Goal: Transaction & Acquisition: Obtain resource

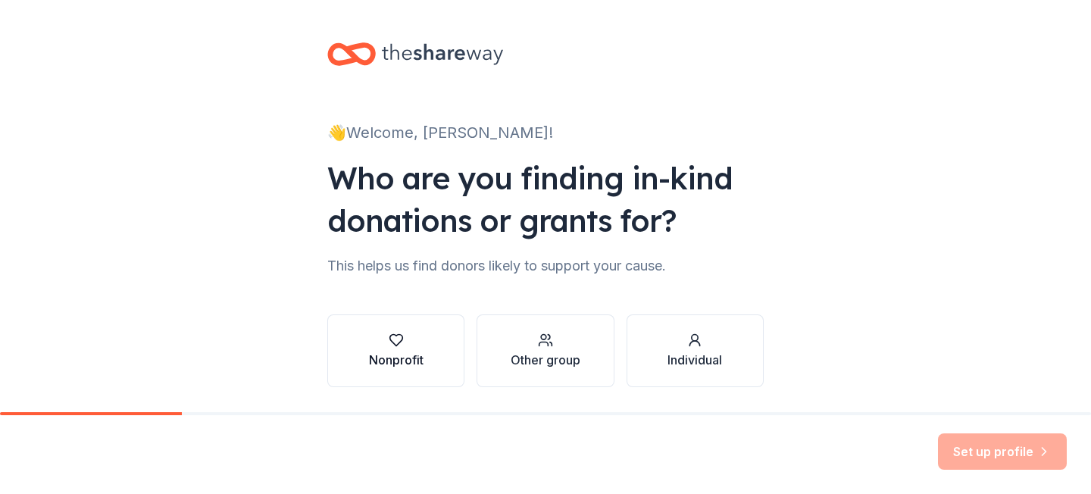
click at [423, 352] on div "Nonprofit" at bounding box center [396, 360] width 55 height 18
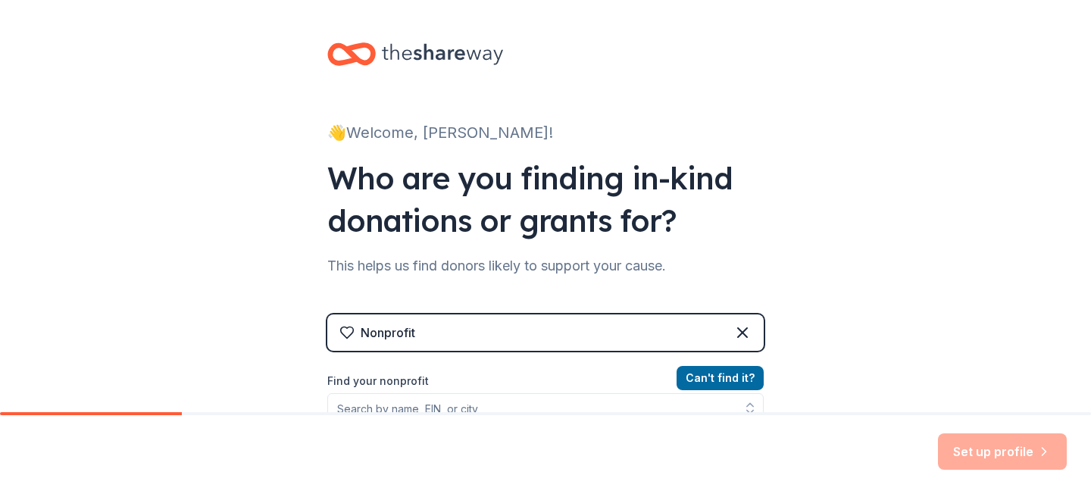
click at [851, 300] on div "👋 Welcome, [PERSON_NAME]! Who are you finding in-kind donations or grants for? …" at bounding box center [545, 324] width 1091 height 648
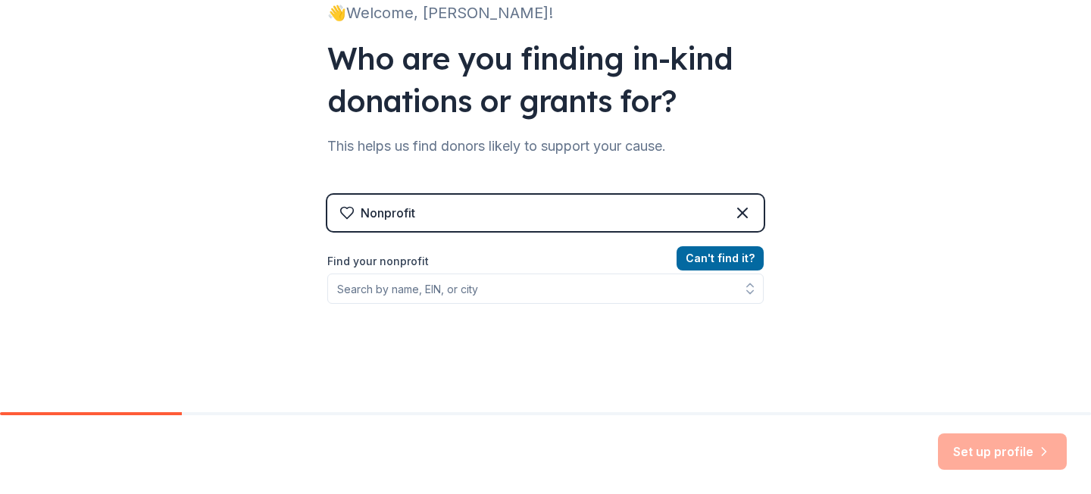
scroll to position [121, 0]
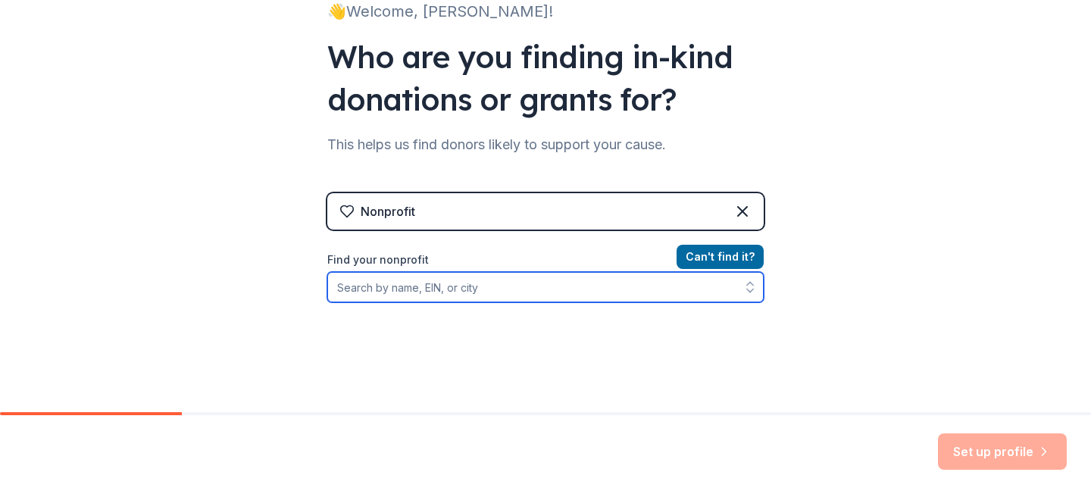
click at [526, 292] on input "Find your nonprofit" at bounding box center [545, 287] width 436 height 30
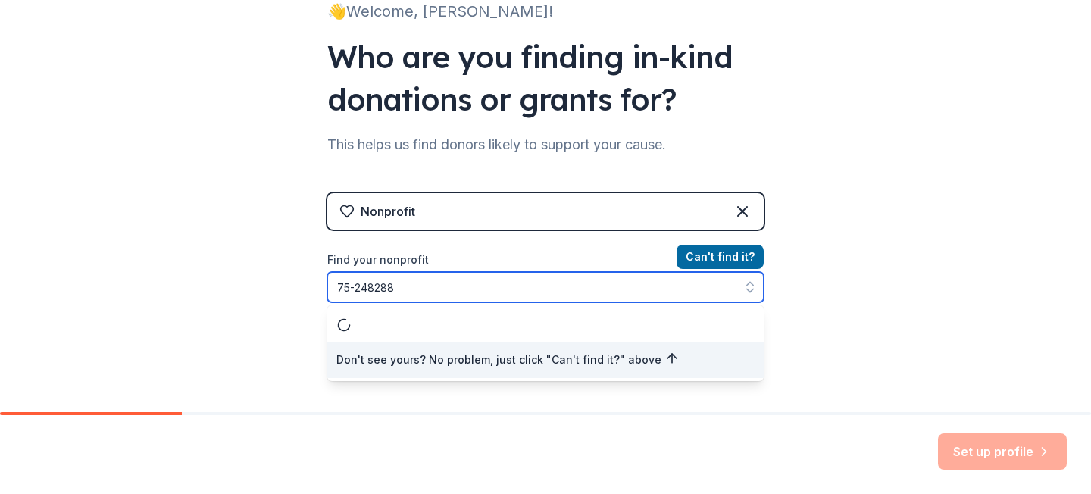
type input "[US_EMPLOYER_IDENTIFICATION_NUMBER]"
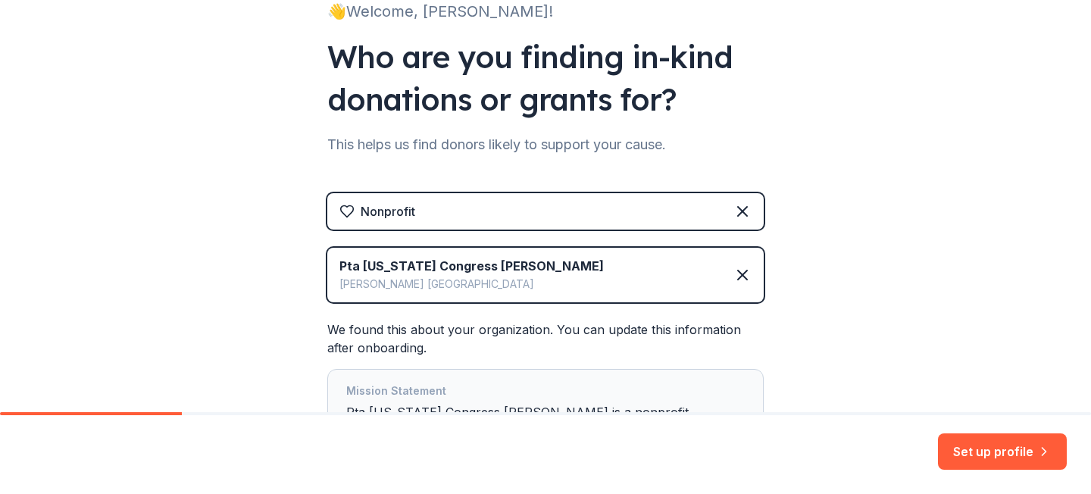
click at [818, 337] on div "👋 Welcome, [PERSON_NAME]! Who are you finding in-kind donations or grants for? …" at bounding box center [545, 229] width 1091 height 701
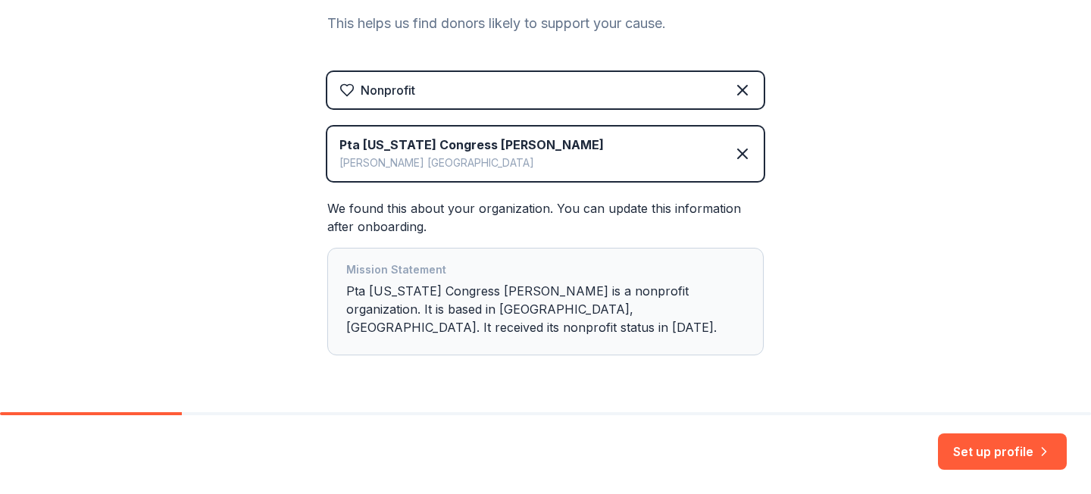
scroll to position [270, 0]
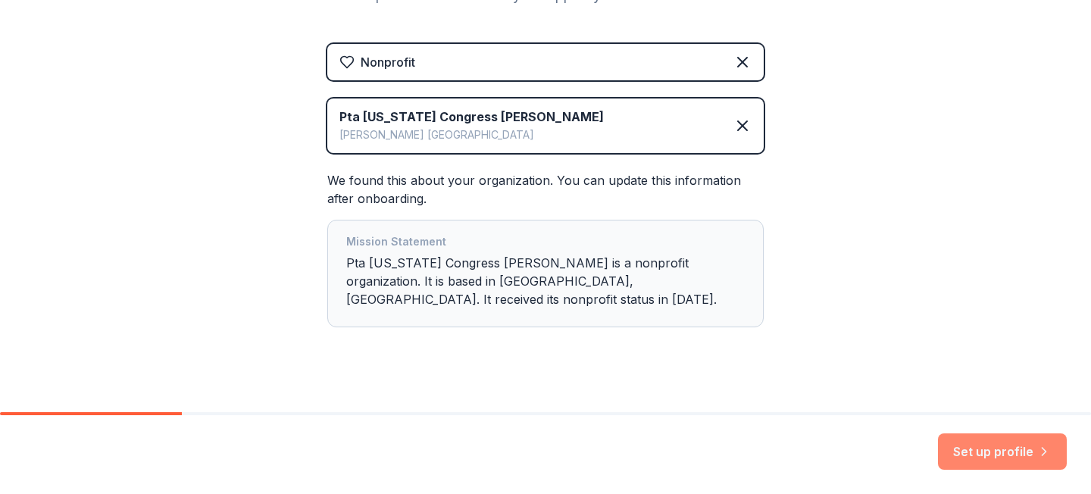
click at [964, 438] on button "Set up profile" at bounding box center [1002, 451] width 129 height 36
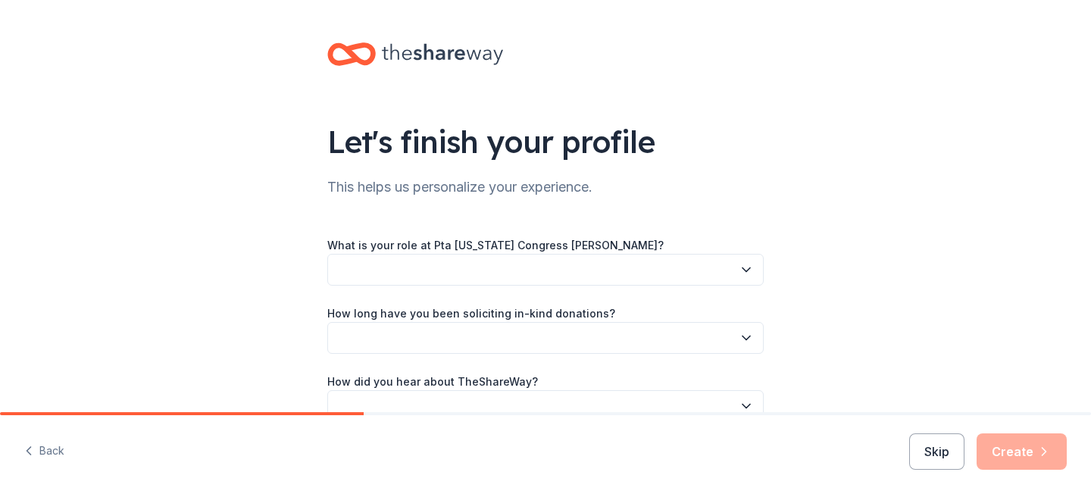
click at [705, 256] on button "button" at bounding box center [545, 270] width 436 height 32
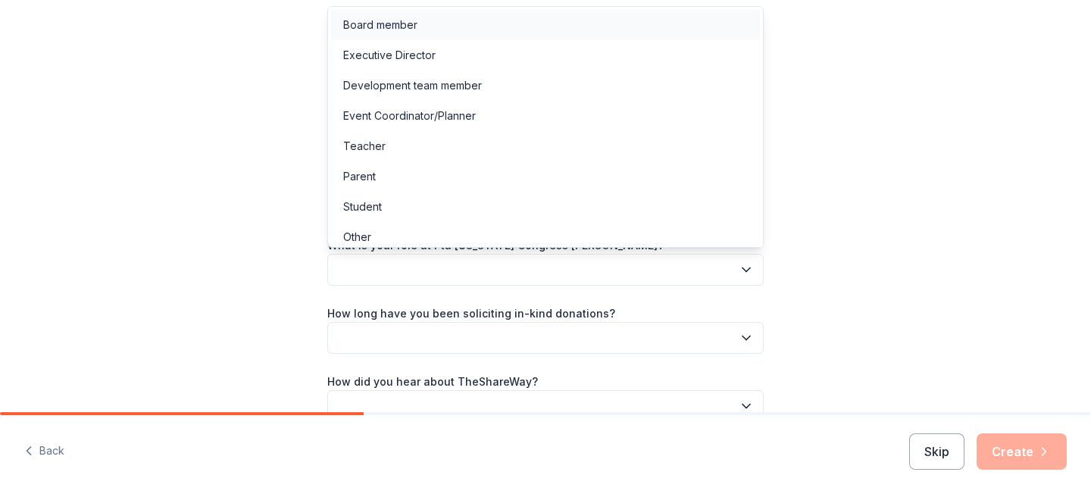
click at [614, 28] on div "Board member" at bounding box center [545, 25] width 429 height 30
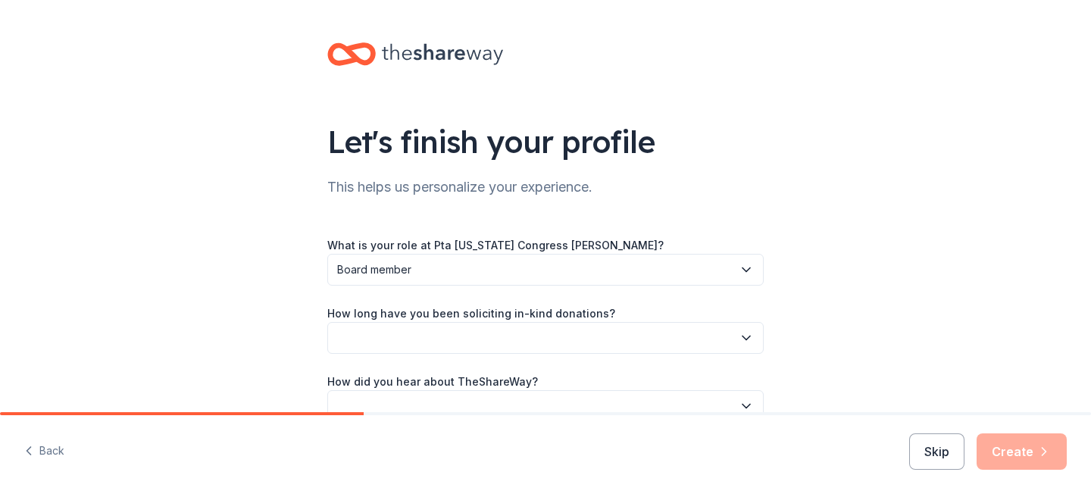
click at [578, 333] on button "button" at bounding box center [545, 338] width 436 height 32
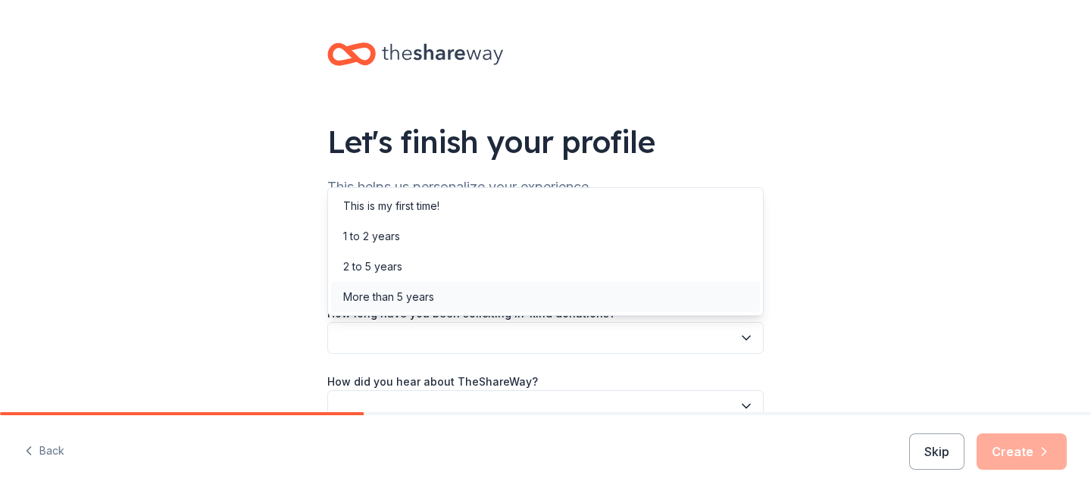
click at [584, 305] on div "More than 5 years" at bounding box center [545, 297] width 429 height 30
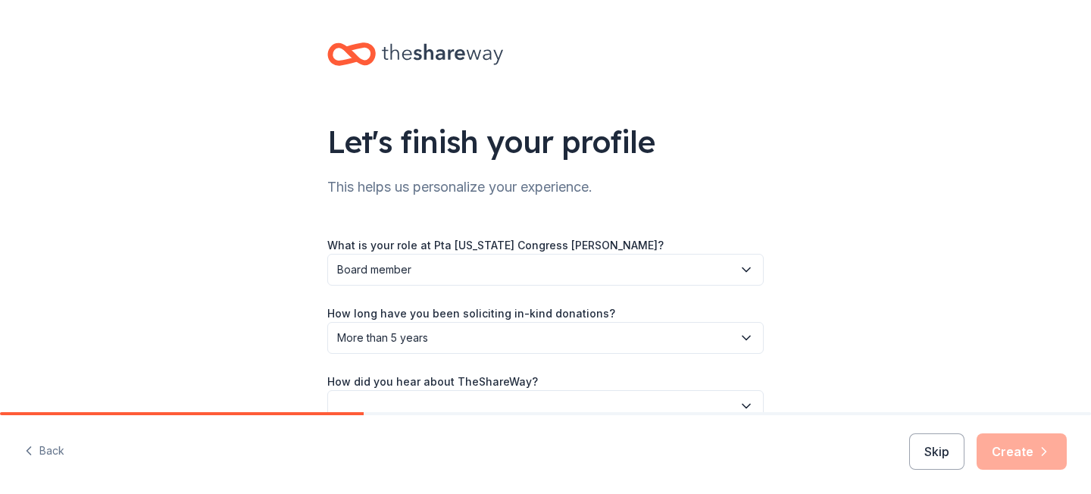
click at [804, 300] on div "Let's finish your profile This helps us personalize your experience. What is yo…" at bounding box center [545, 247] width 1091 height 495
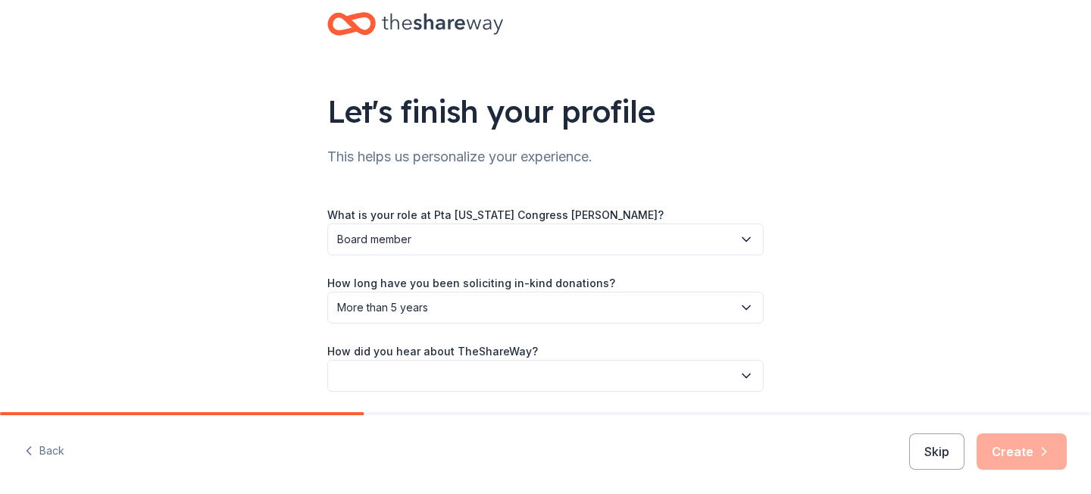
scroll to position [83, 0]
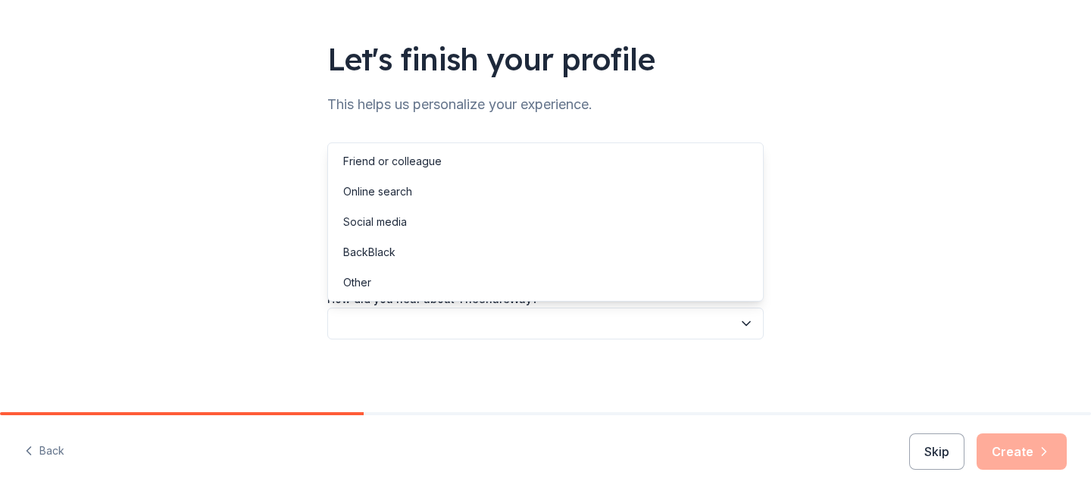
click at [746, 320] on icon "button" at bounding box center [746, 323] width 15 height 15
click at [692, 165] on div "Friend or colleague" at bounding box center [545, 161] width 429 height 30
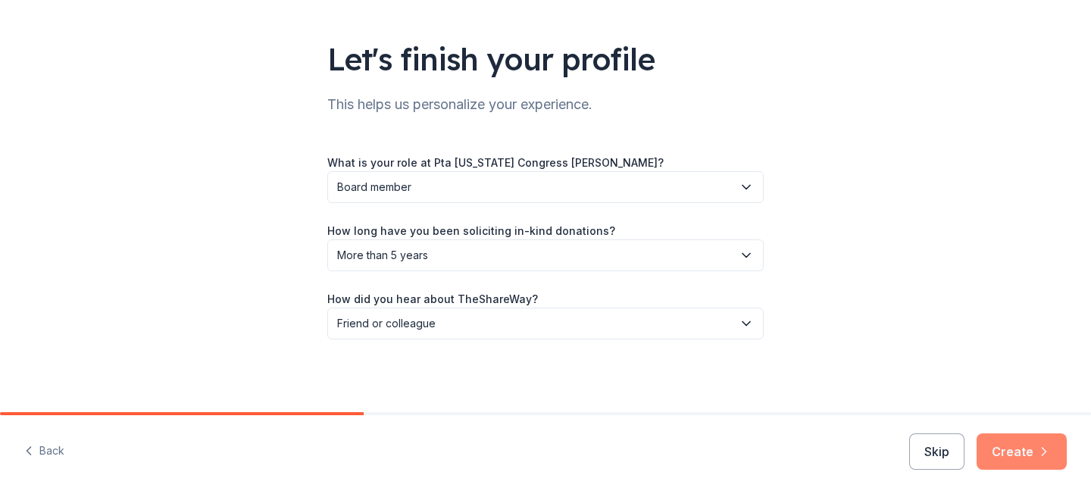
click at [1000, 447] on button "Create" at bounding box center [1022, 451] width 90 height 36
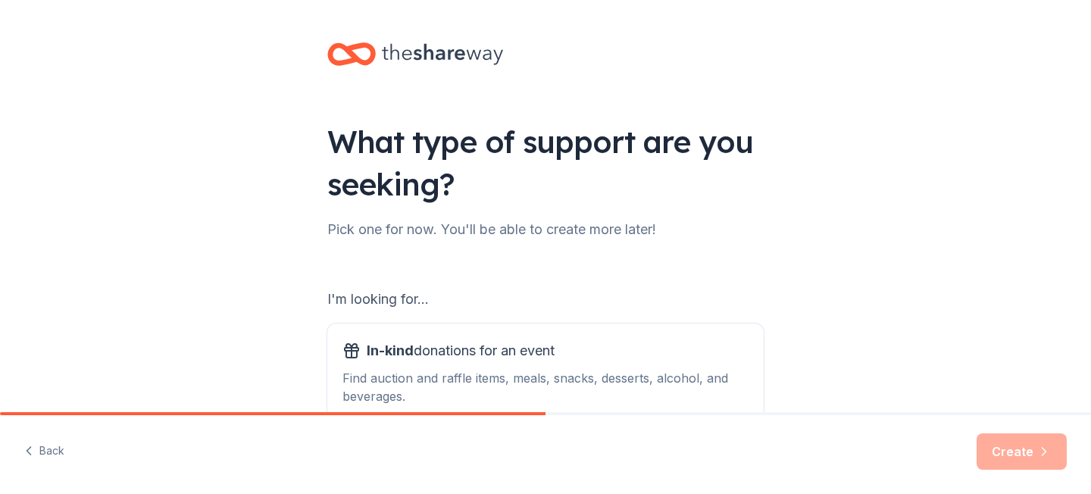
click at [834, 296] on div "What type of support are you seeking? Pick one for now. You'll be able to creat…" at bounding box center [545, 305] width 1091 height 611
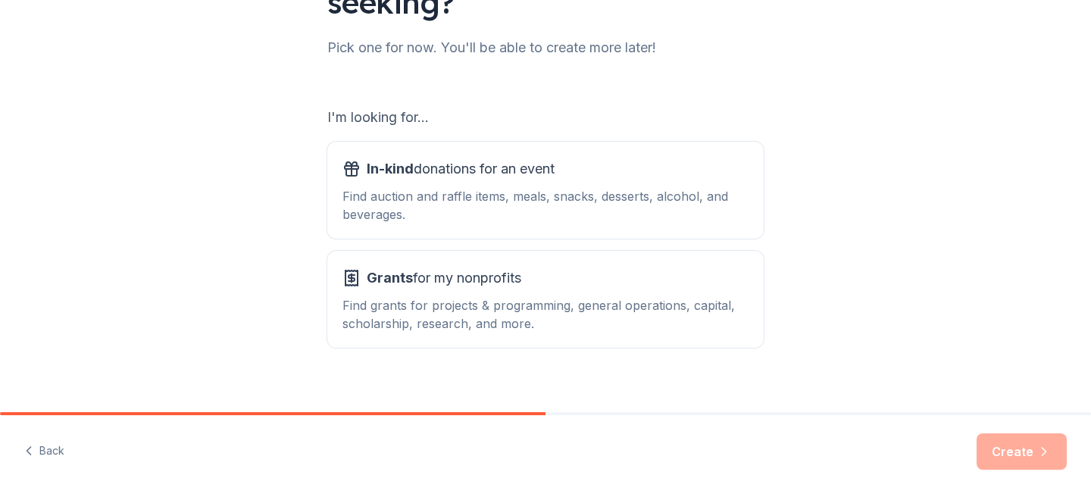
scroll to position [199, 0]
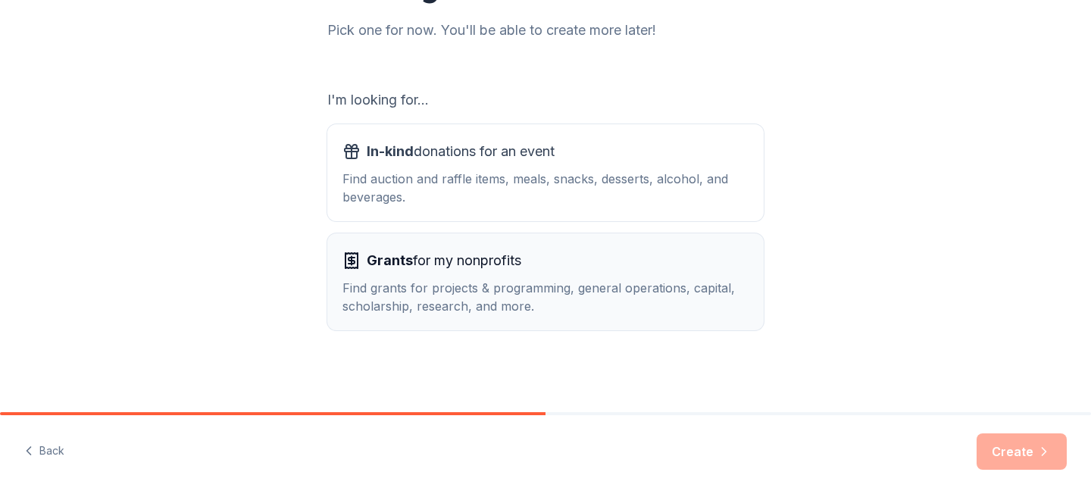
click at [686, 307] on div "Find grants for projects & programming, general operations, capital, scholarshi…" at bounding box center [545, 297] width 406 height 36
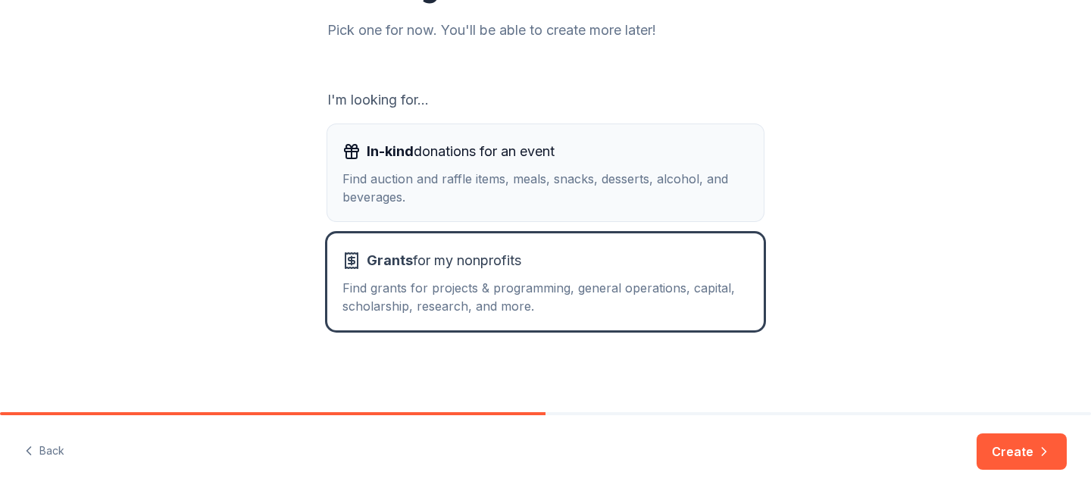
click at [664, 167] on div "In-kind donations for an event Find auction and raffle items, meals, snacks, de…" at bounding box center [545, 172] width 406 height 67
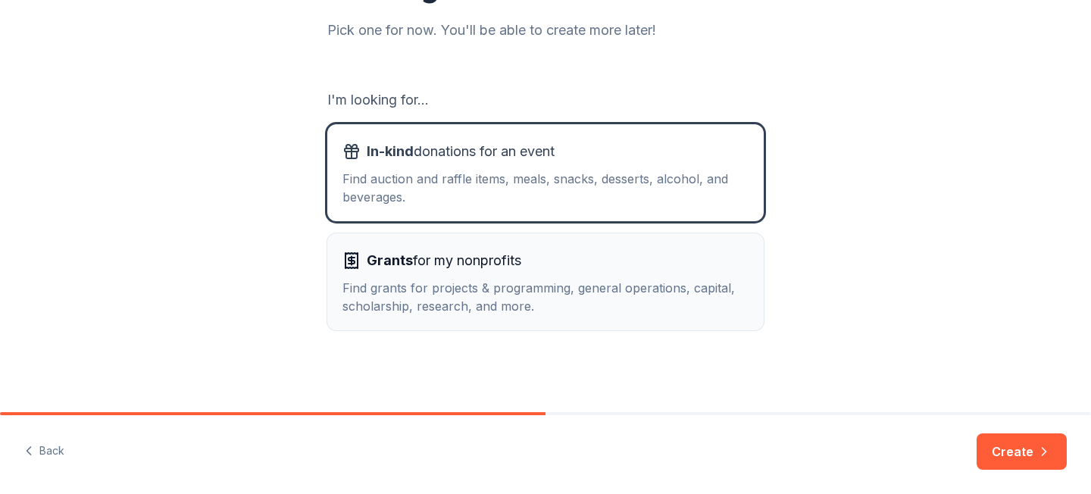
click at [713, 278] on div "Grants for my nonprofits Find grants for projects & programming, general operat…" at bounding box center [545, 282] width 406 height 67
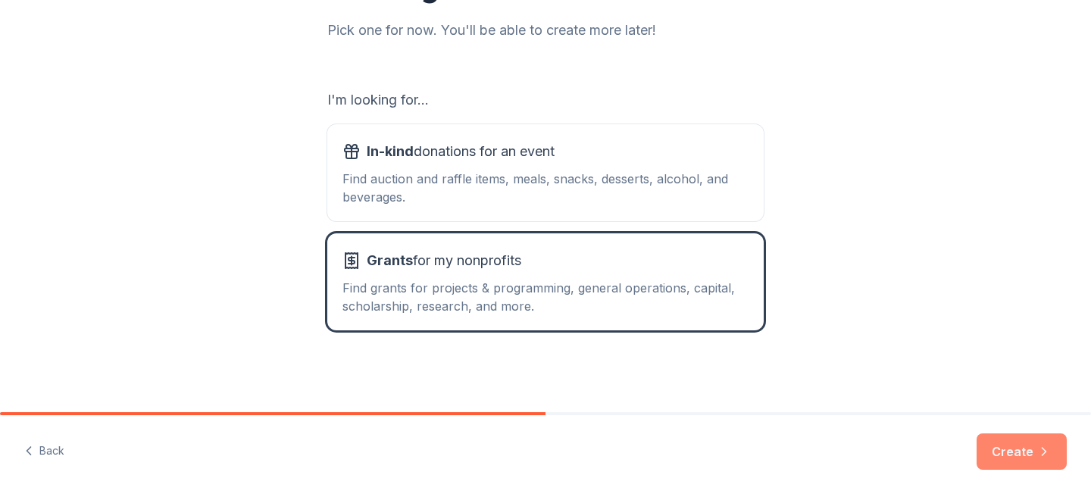
click at [994, 442] on button "Create" at bounding box center [1022, 451] width 90 height 36
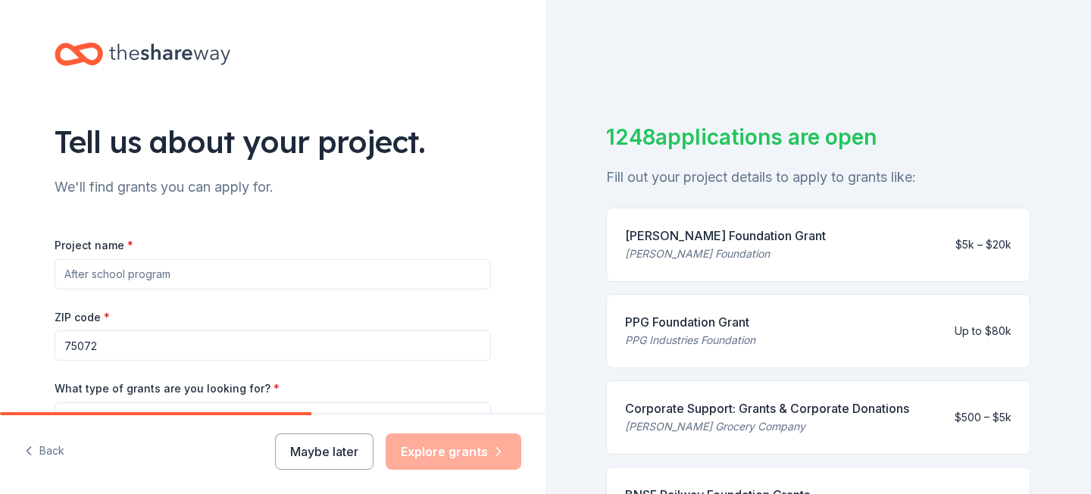
click at [409, 266] on input "Project name *" at bounding box center [273, 274] width 436 height 30
click at [315, 439] on button "Maybe later" at bounding box center [324, 451] width 98 height 36
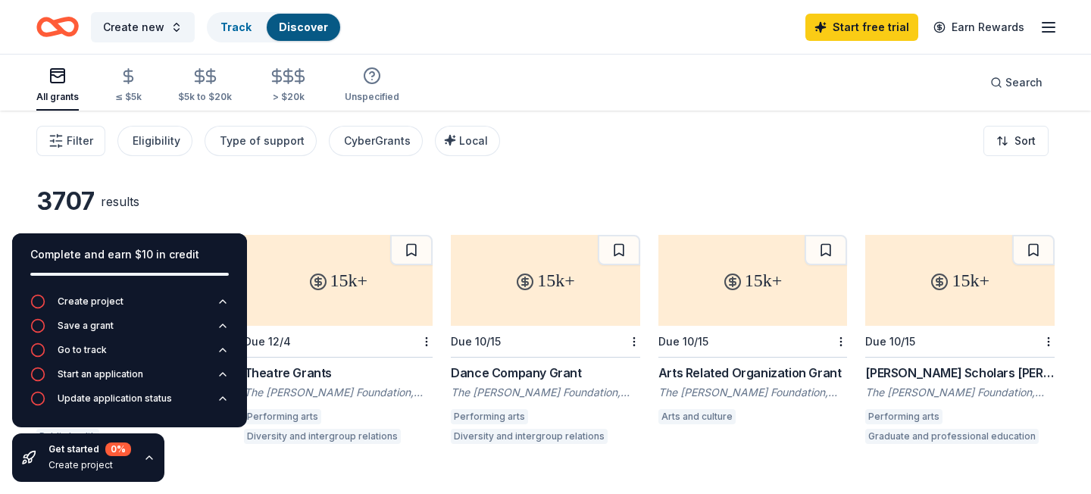
click at [542, 192] on div "3707 results" at bounding box center [545, 201] width 1018 height 30
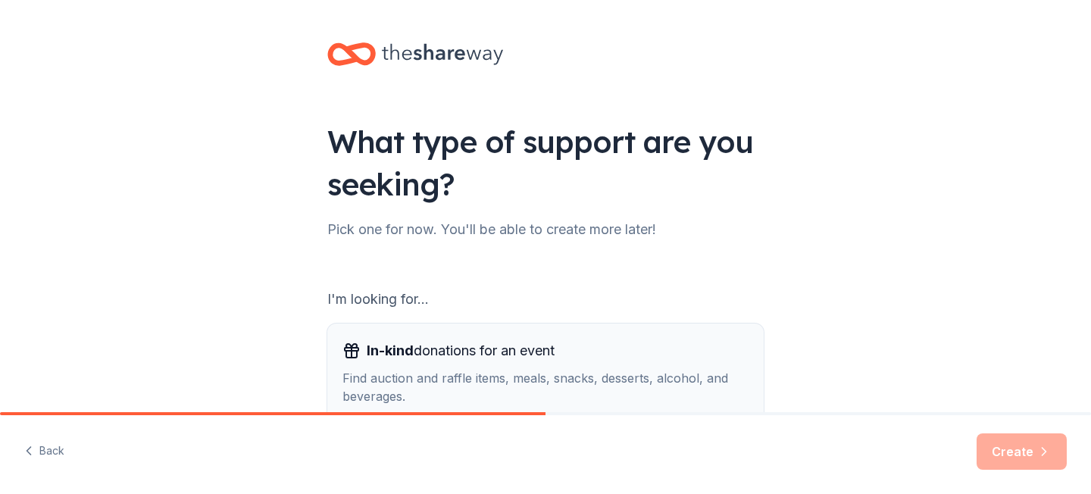
click at [550, 352] on span "In-kind donations for an event" at bounding box center [461, 351] width 188 height 24
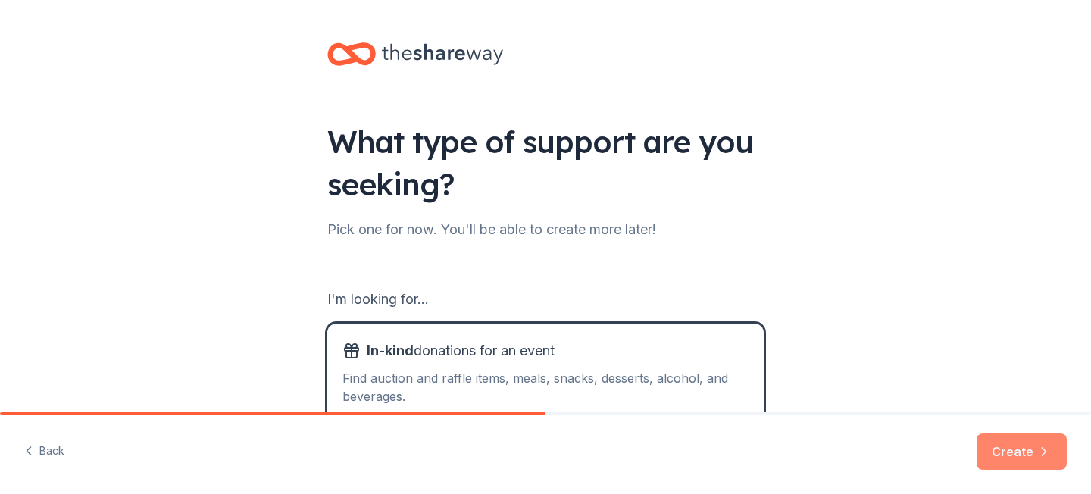
click at [998, 445] on button "Create" at bounding box center [1022, 451] width 90 height 36
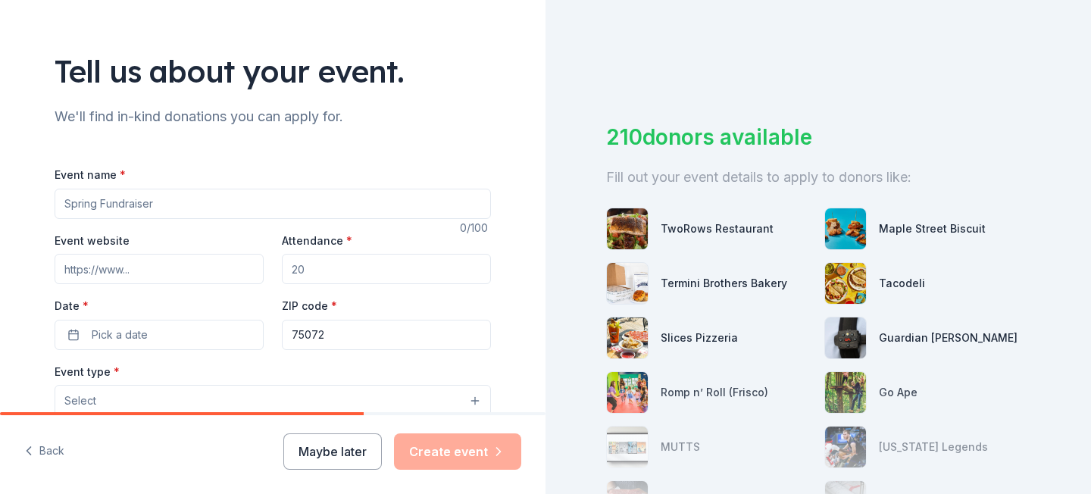
scroll to position [91, 0]
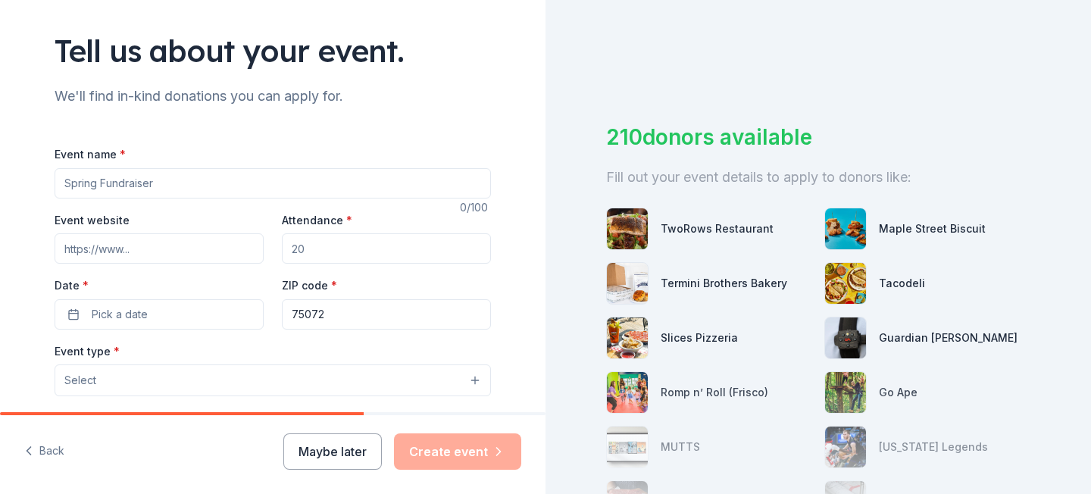
click at [402, 180] on input "Event name *" at bounding box center [273, 183] width 436 height 30
type input "Fall Festt"
click at [332, 241] on input "Attendance *" at bounding box center [386, 248] width 209 height 30
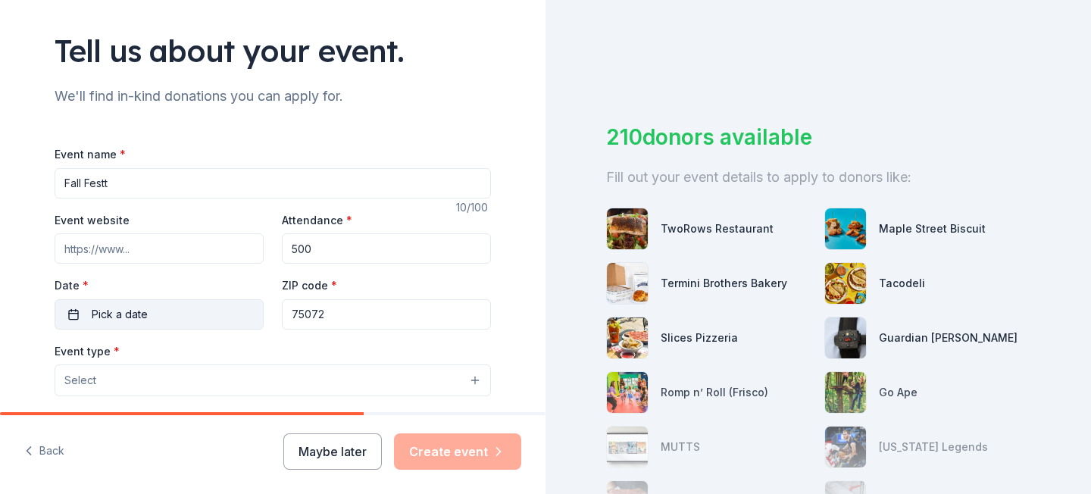
type input "500"
click at [151, 303] on button "Pick a date" at bounding box center [159, 314] width 209 height 30
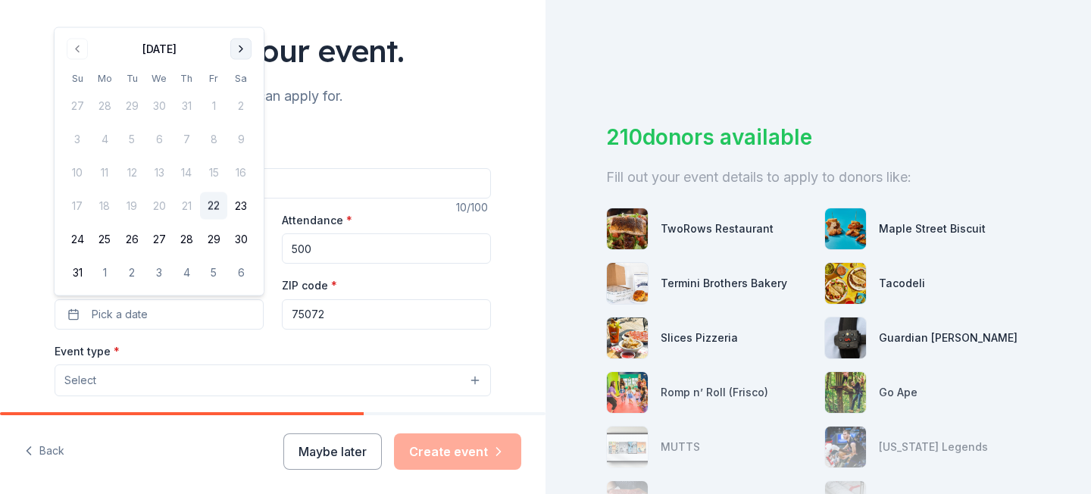
click at [242, 46] on button "Go to next month" at bounding box center [240, 49] width 21 height 21
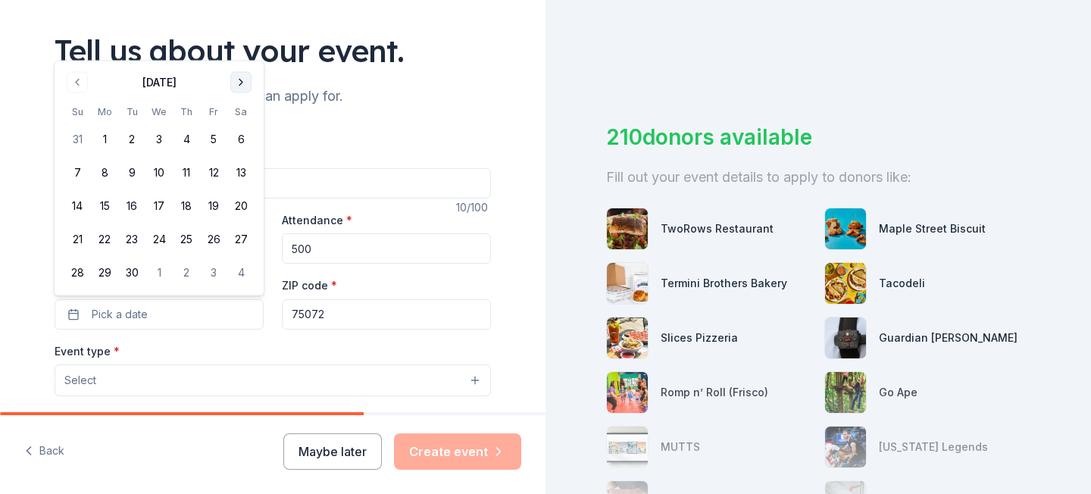
click at [243, 80] on button "Go to next month" at bounding box center [240, 82] width 21 height 21
click at [242, 83] on button "Go to next month" at bounding box center [240, 82] width 21 height 21
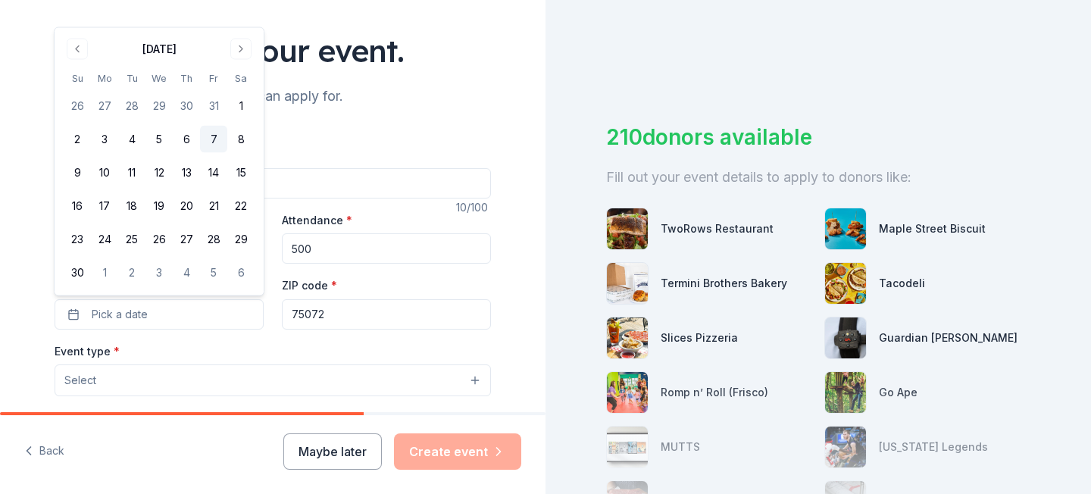
click at [214, 134] on button "7" at bounding box center [213, 139] width 27 height 27
click at [277, 372] on button "Select" at bounding box center [273, 380] width 436 height 32
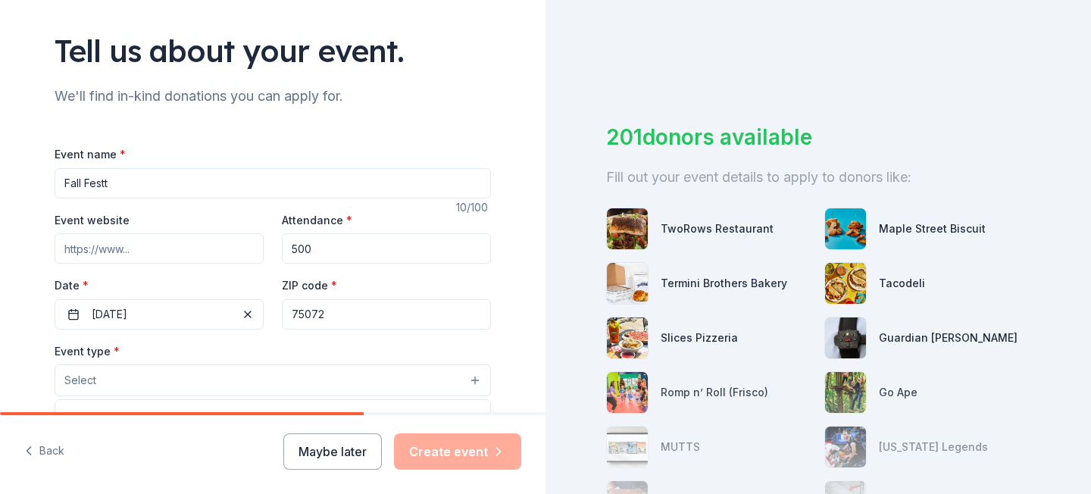
click at [552, 364] on div "Tell us about your event. We'll find in-kind donations you can apply for. Event…" at bounding box center [545, 247] width 1091 height 494
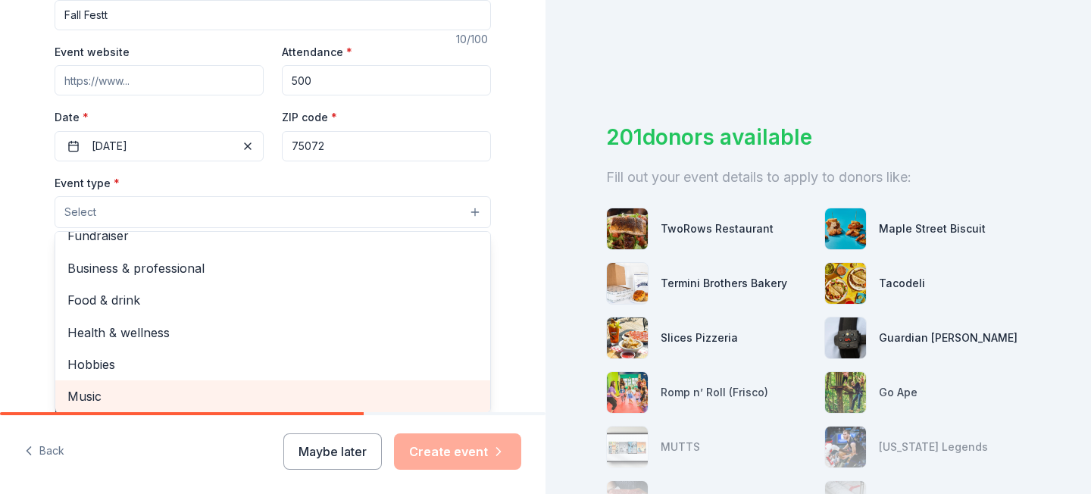
scroll to position [48, 0]
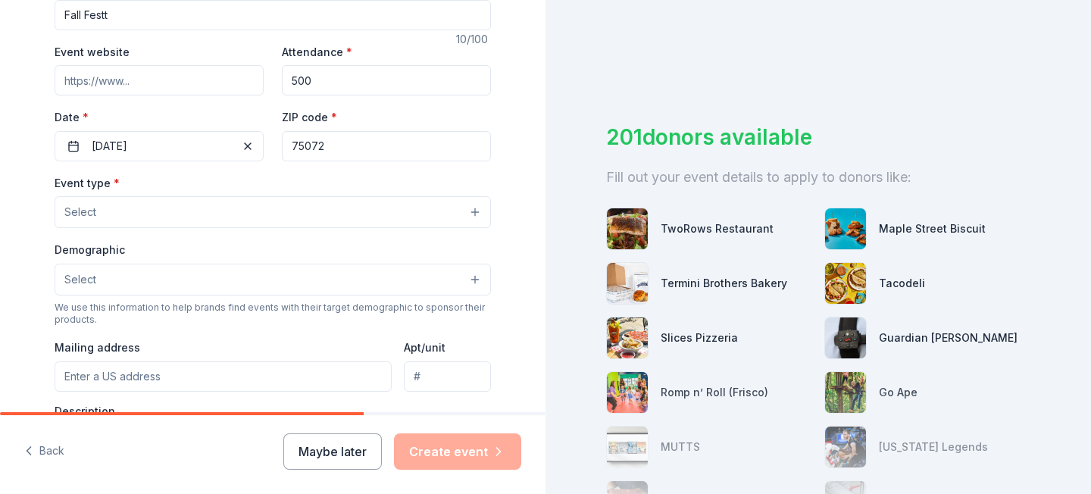
click at [473, 208] on button "Select" at bounding box center [273, 212] width 436 height 32
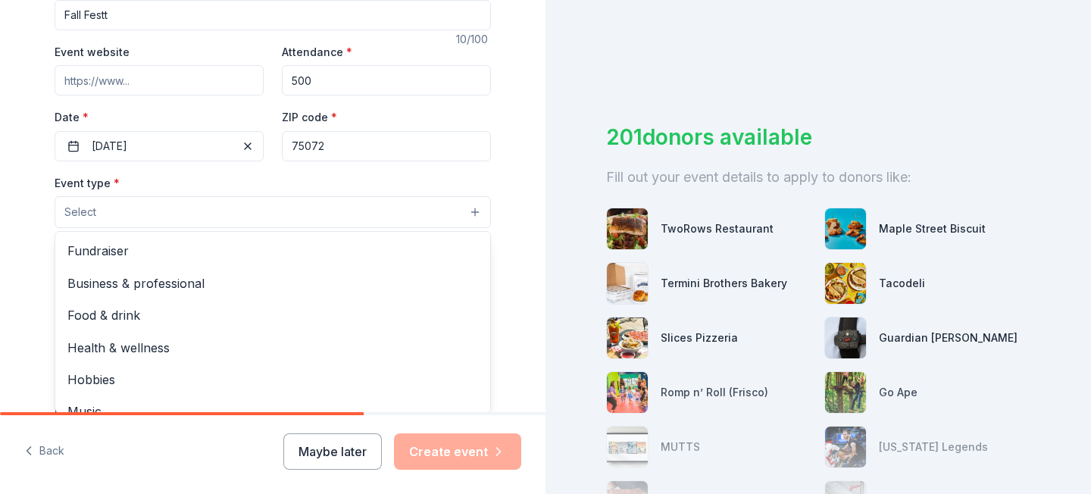
click at [472, 208] on button "Select" at bounding box center [273, 212] width 436 height 32
click at [530, 369] on div "Tell us about your event. We'll find in-kind donations you can apply for. Event…" at bounding box center [273, 245] width 546 height 1008
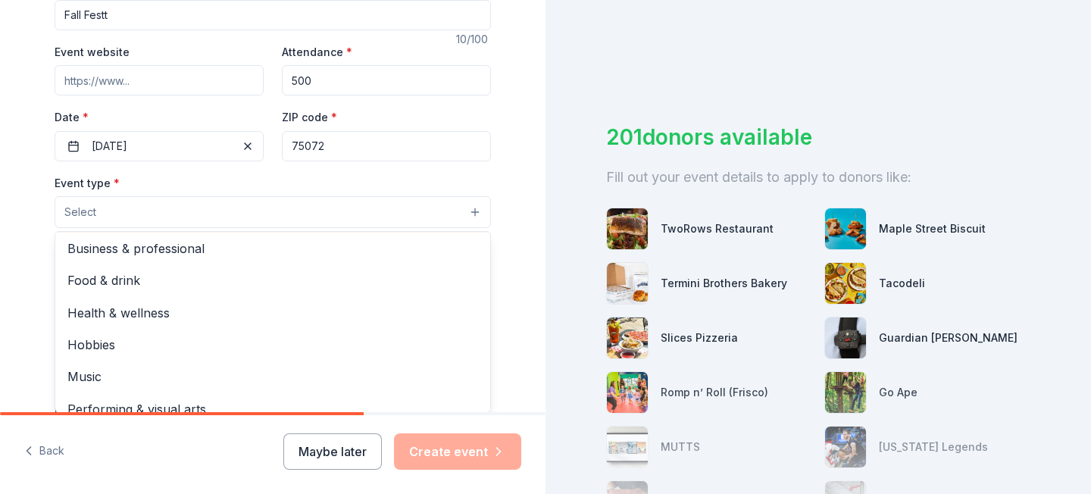
scroll to position [3, 0]
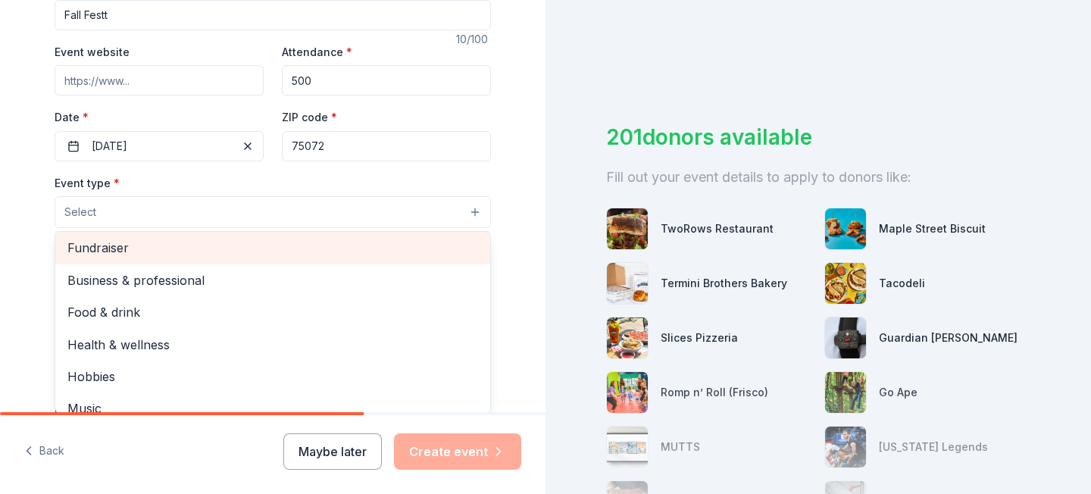
click at [439, 245] on span "Fundraiser" at bounding box center [272, 248] width 411 height 20
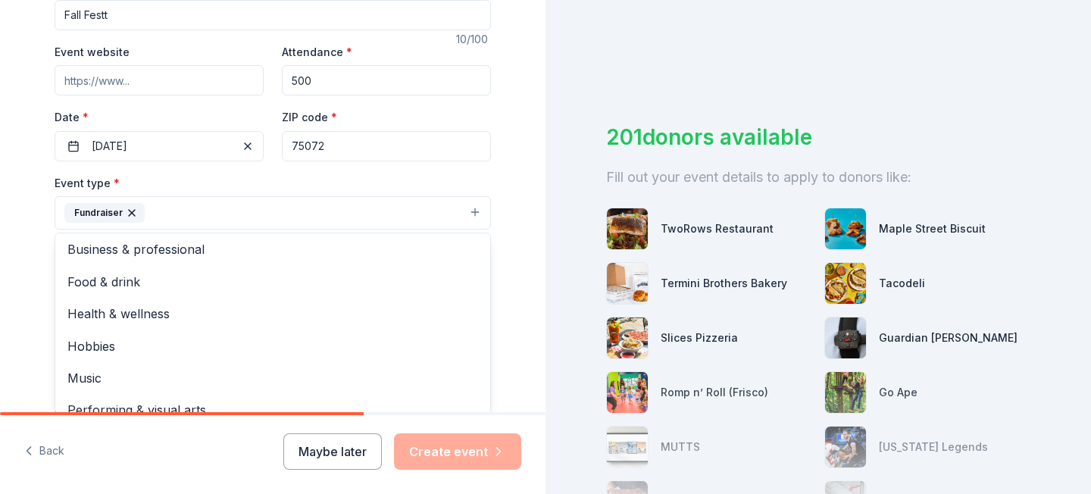
click at [539, 227] on div "Tell us about your event. We'll find in-kind donations you can apply for. Event…" at bounding box center [273, 246] width 546 height 1010
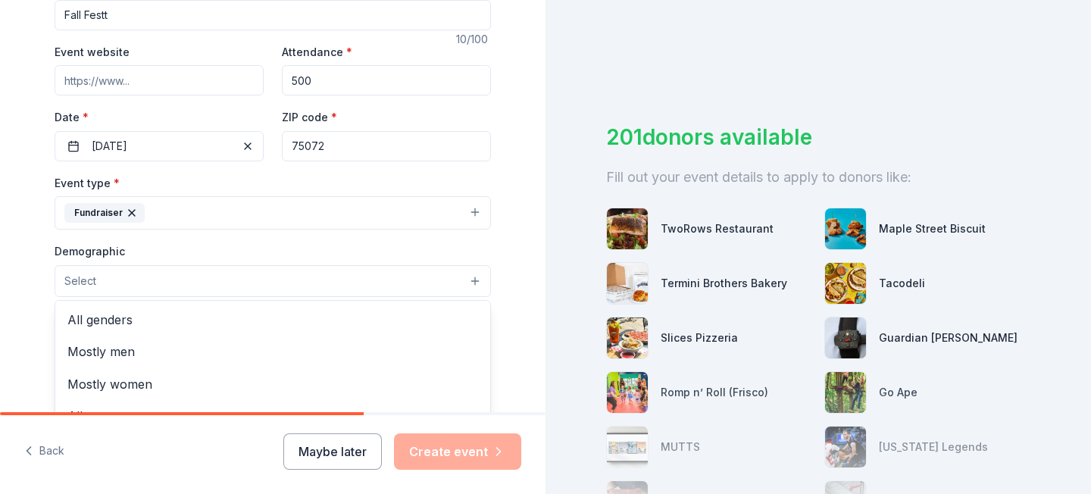
click at [412, 276] on button "Select" at bounding box center [273, 281] width 436 height 32
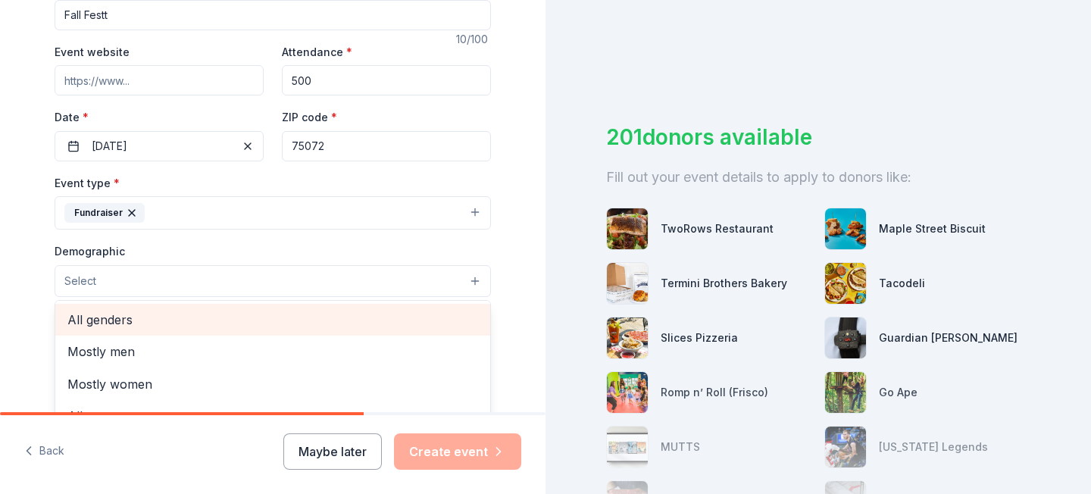
click at [446, 311] on span "All genders" at bounding box center [272, 320] width 411 height 20
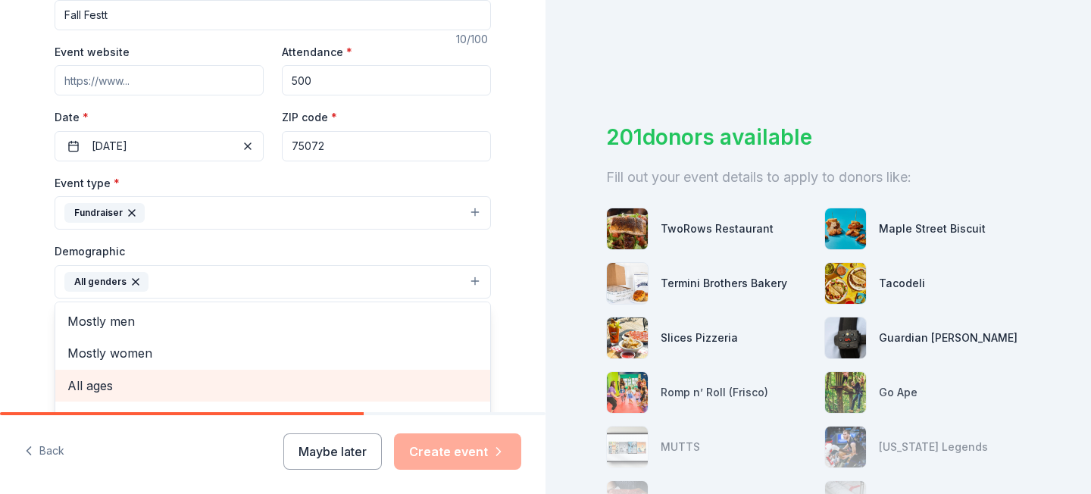
click at [379, 383] on span "All ages" at bounding box center [272, 386] width 411 height 20
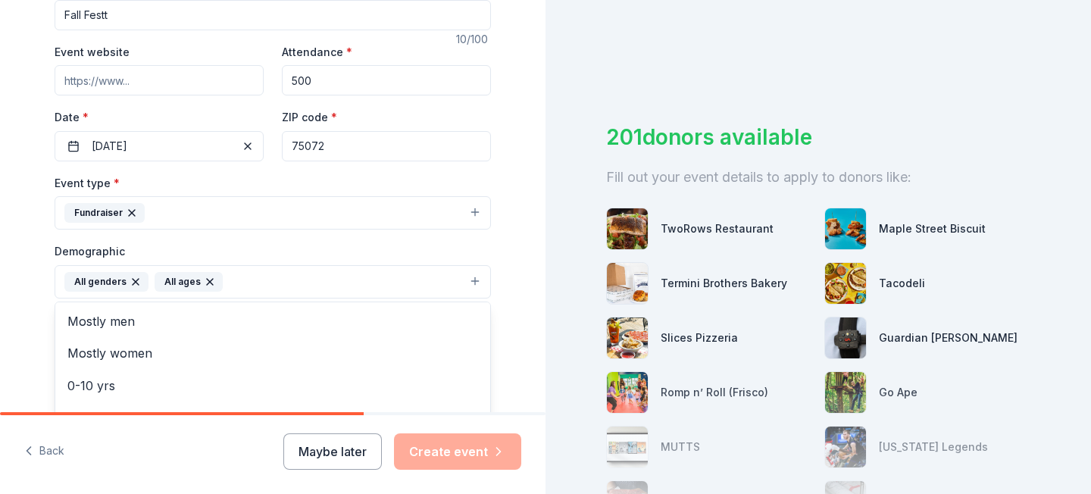
click at [536, 367] on div "Tell us about your event. We'll find in-kind donations you can apply for. Event…" at bounding box center [273, 247] width 546 height 1012
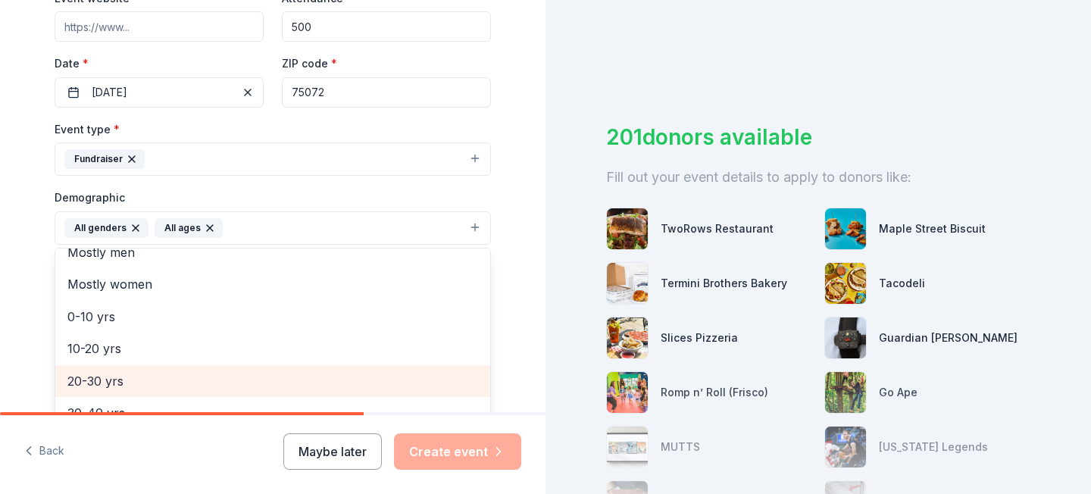
scroll to position [330, 0]
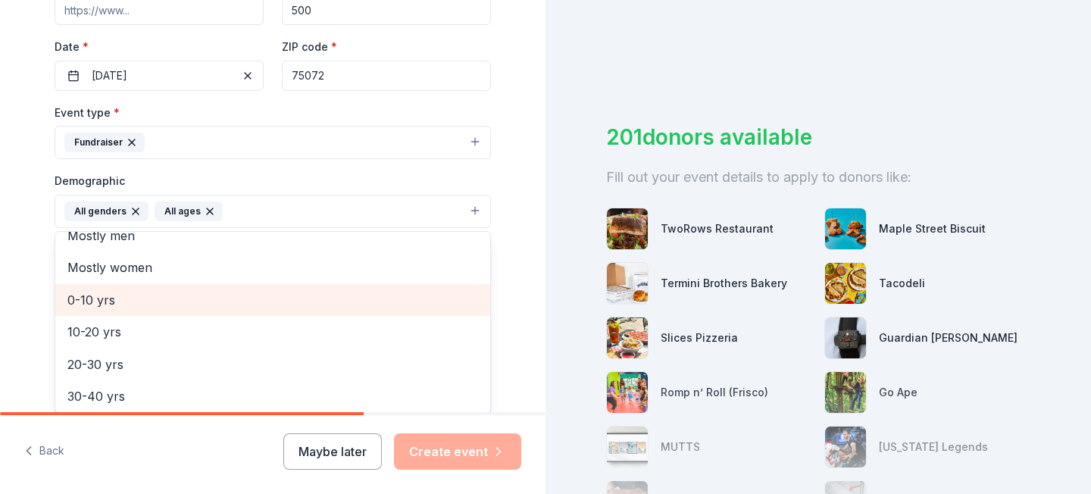
click at [415, 297] on span "0-10 yrs" at bounding box center [272, 300] width 411 height 20
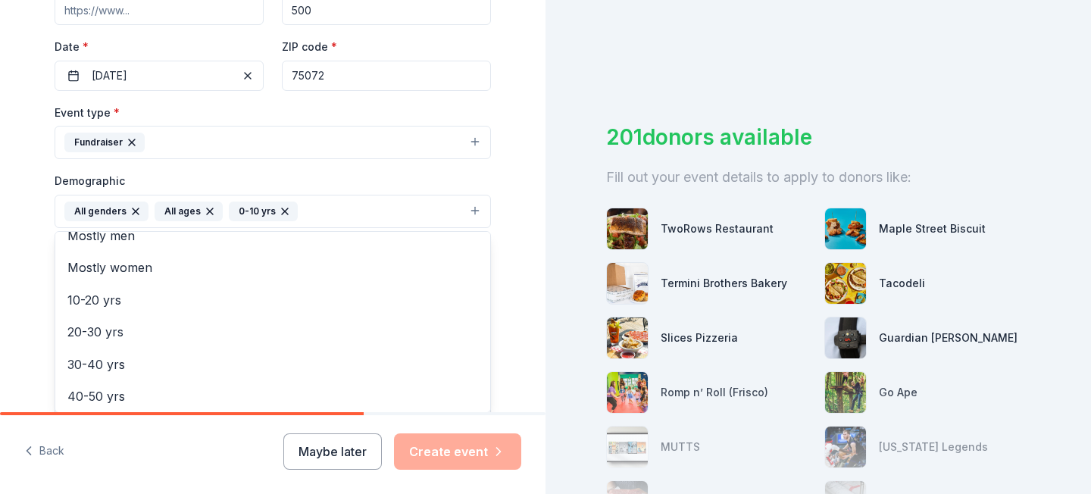
click at [514, 233] on div "Tell us about your event. We'll find in-kind donations you can apply for. Event…" at bounding box center [272, 176] width 485 height 1012
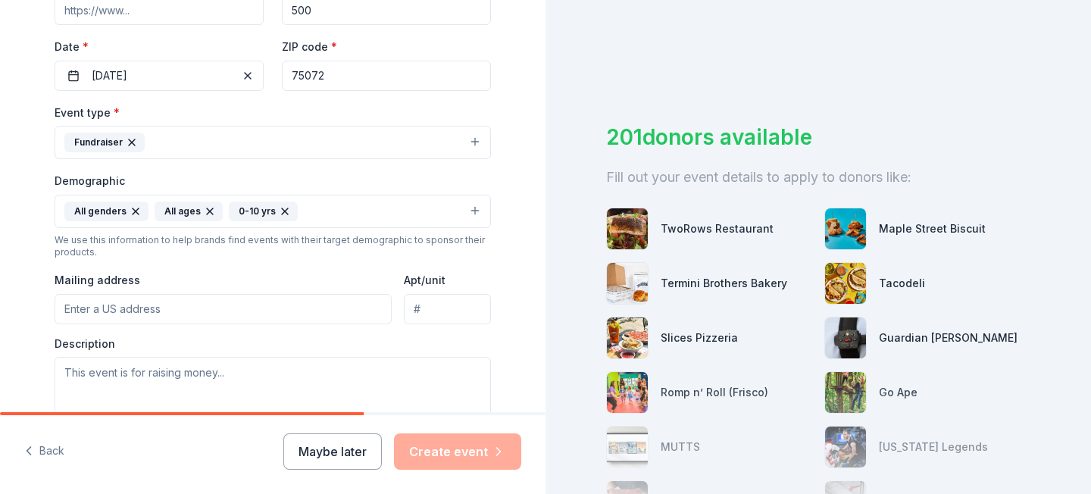
click at [236, 308] on input "Mailing address" at bounding box center [223, 309] width 337 height 30
type input "[STREET_ADDRESS][PERSON_NAME]"
click at [509, 332] on div "Tell us about your event. We'll find in-kind donations you can apply for. Event…" at bounding box center [272, 176] width 485 height 1012
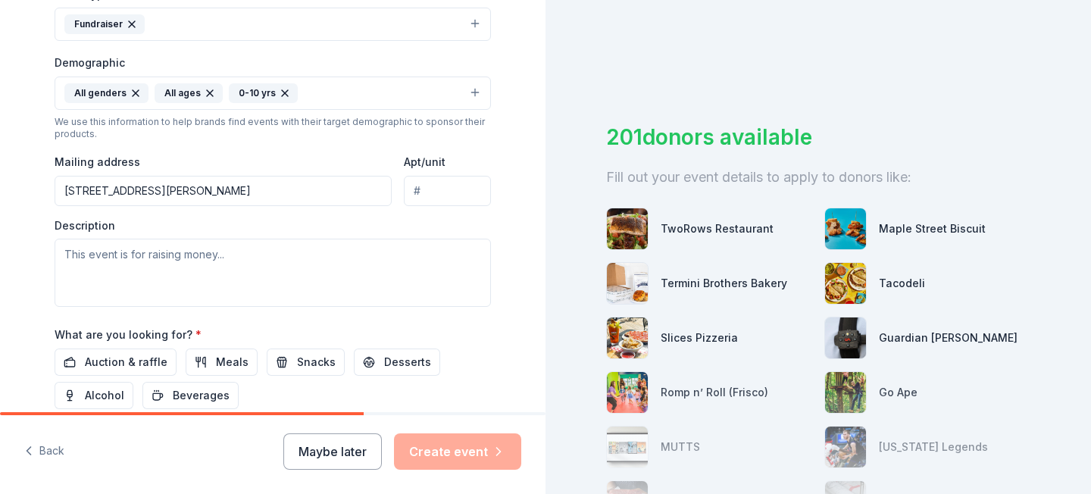
scroll to position [451, 0]
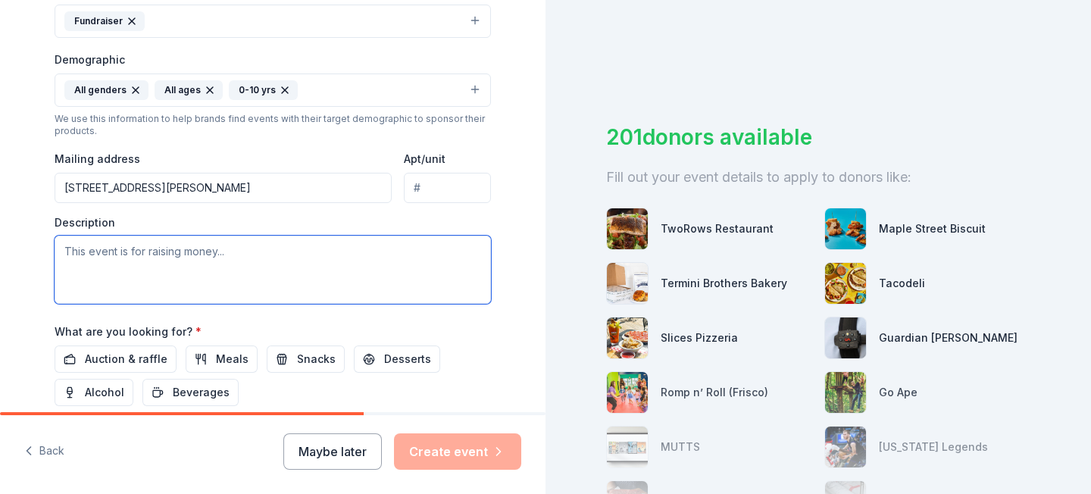
click at [439, 267] on textarea at bounding box center [273, 270] width 436 height 68
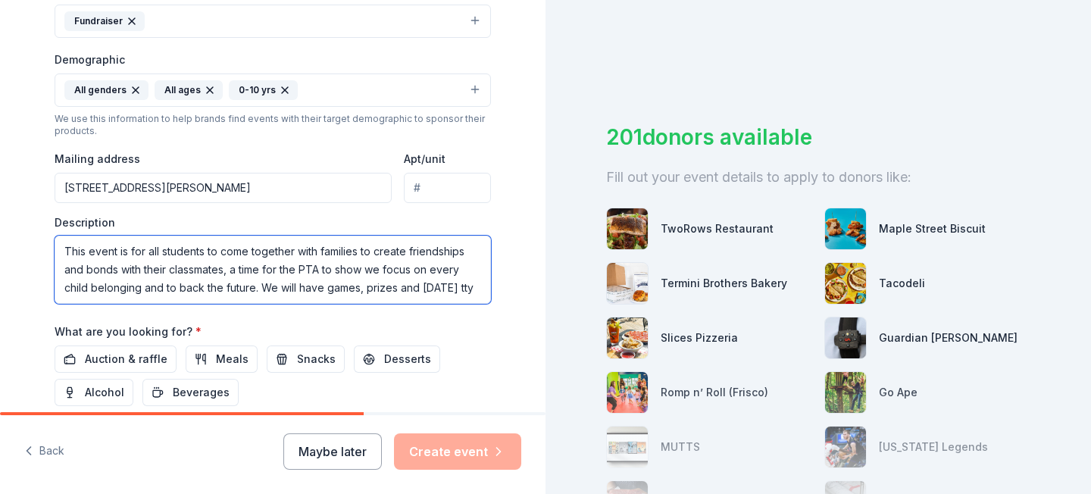
scroll to position [0, 0]
drag, startPoint x: 295, startPoint y: 292, endPoint x: 281, endPoint y: 290, distance: 14.6
click at [281, 290] on textarea "This event is for all students to come together with families to create friends…" at bounding box center [273, 270] width 436 height 68
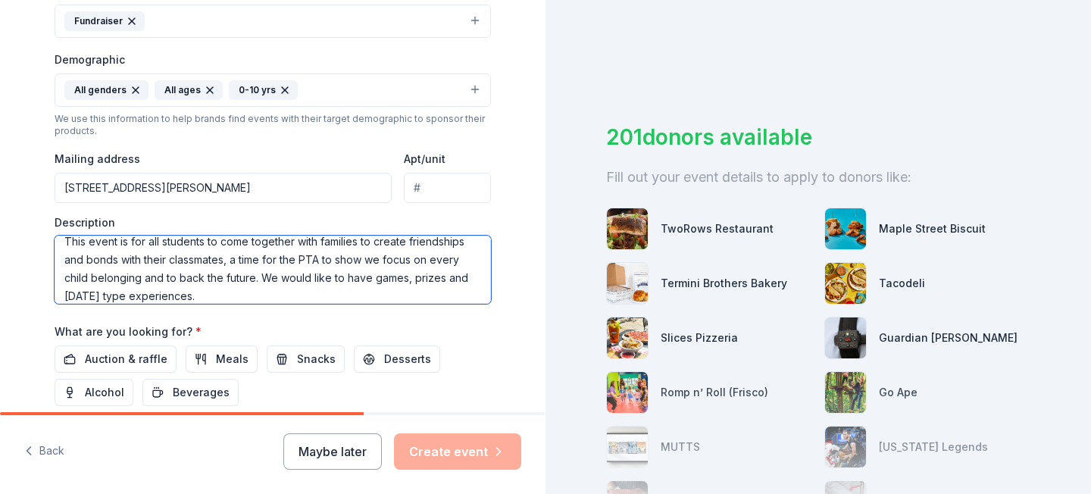
type textarea "This event is for all students to come together with families to create friends…"
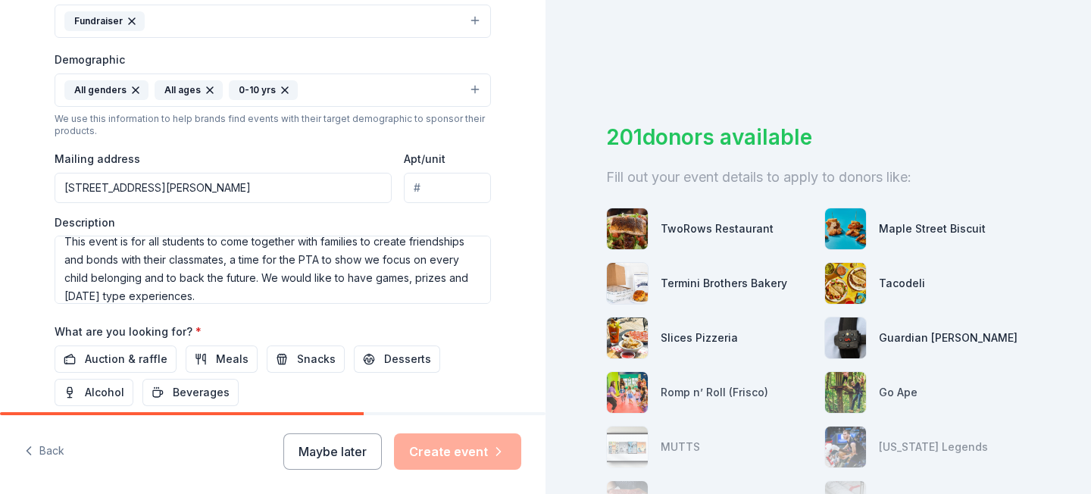
click at [520, 343] on div "Tell us about your event. We'll find in-kind donations you can apply for. Event…" at bounding box center [273, 55] width 546 height 1012
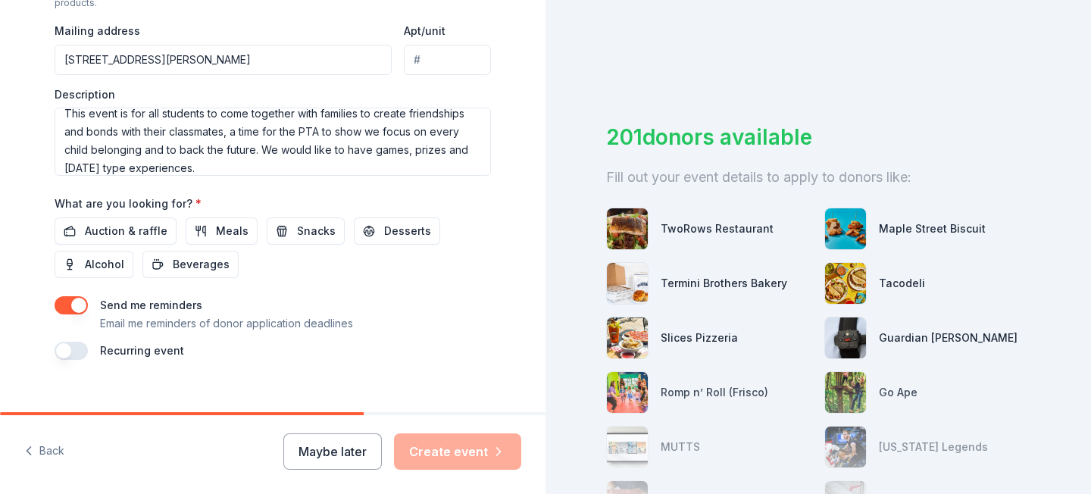
scroll to position [599, 0]
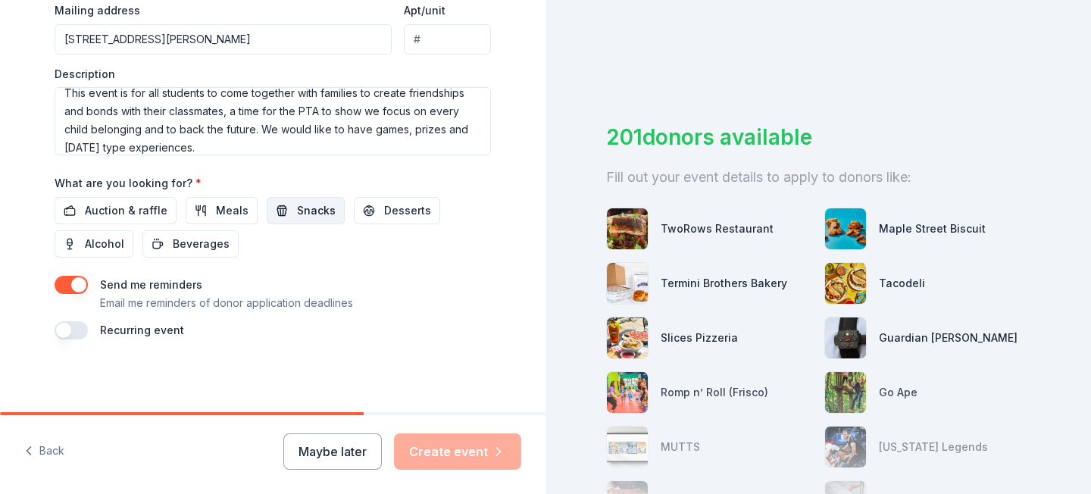
click at [308, 204] on span "Snacks" at bounding box center [316, 211] width 39 height 18
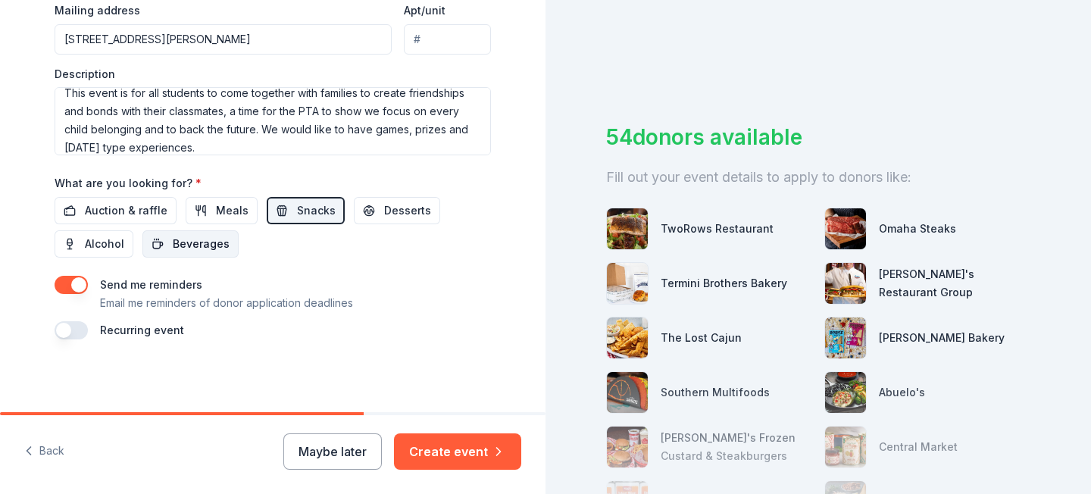
click at [217, 245] on span "Beverages" at bounding box center [201, 244] width 57 height 18
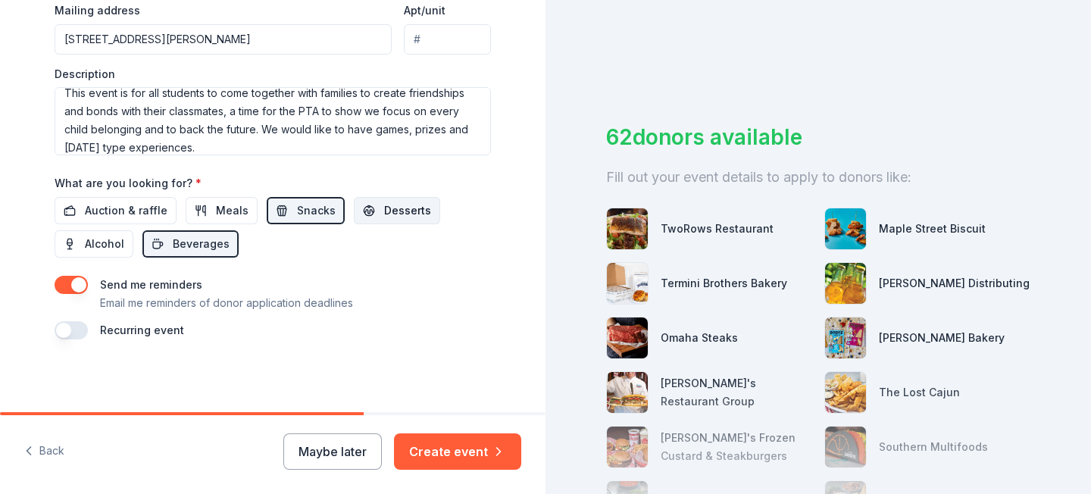
click at [384, 204] on span "Desserts" at bounding box center [407, 211] width 47 height 18
click at [232, 208] on span "Meals" at bounding box center [232, 211] width 33 height 18
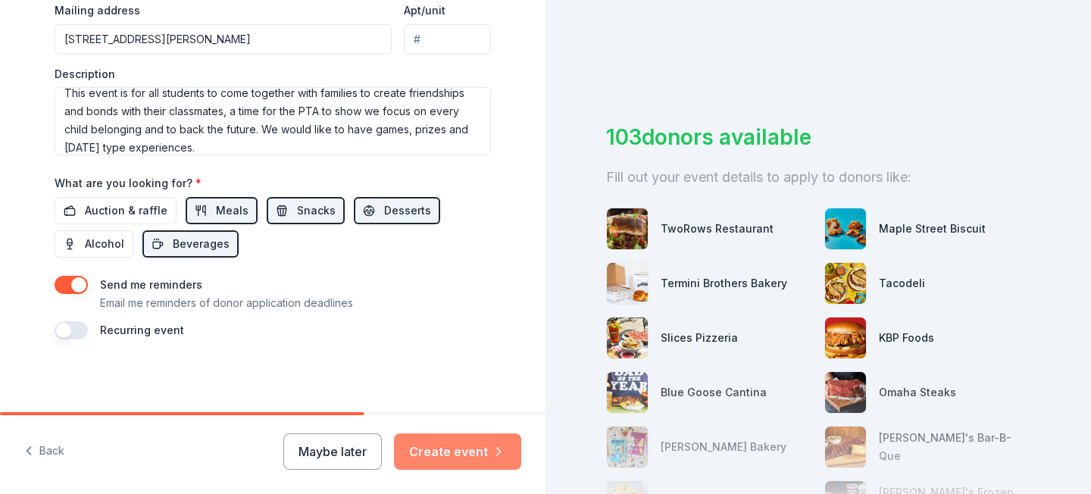
click at [442, 455] on button "Create event" at bounding box center [457, 451] width 127 height 36
click at [549, 263] on div "103 donors available Fill out your event details to apply to donors like: TwoRo…" at bounding box center [819, 247] width 546 height 494
click at [492, 455] on div "Maybe later Create event" at bounding box center [402, 451] width 238 height 36
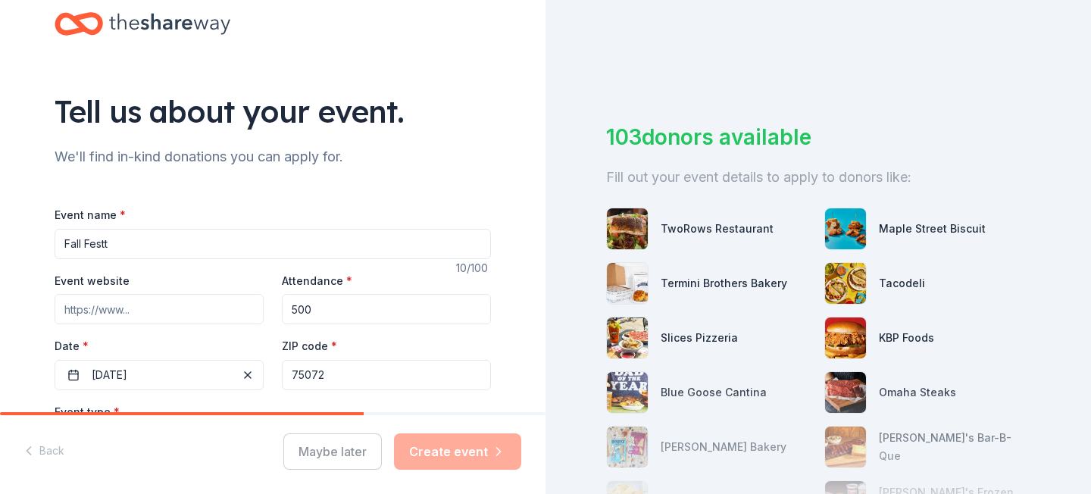
scroll to position [61, 0]
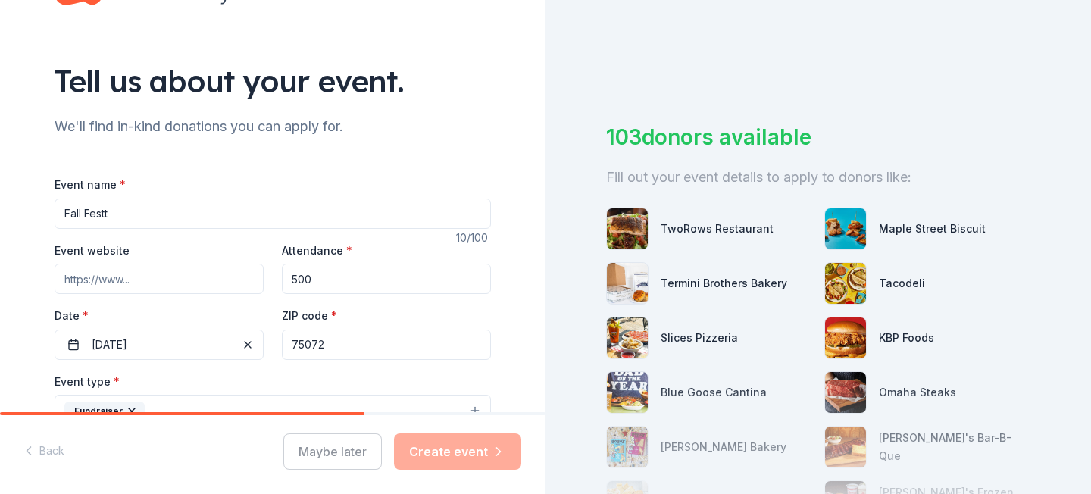
click at [415, 209] on input "Fall Festt" at bounding box center [273, 214] width 436 height 30
type input "Fall Fest"
click at [209, 283] on input "Event website" at bounding box center [159, 279] width 209 height 30
click at [513, 276] on div "Tell us about your event. We'll find in-kind donations you can apply for. Event…" at bounding box center [272, 445] width 485 height 1012
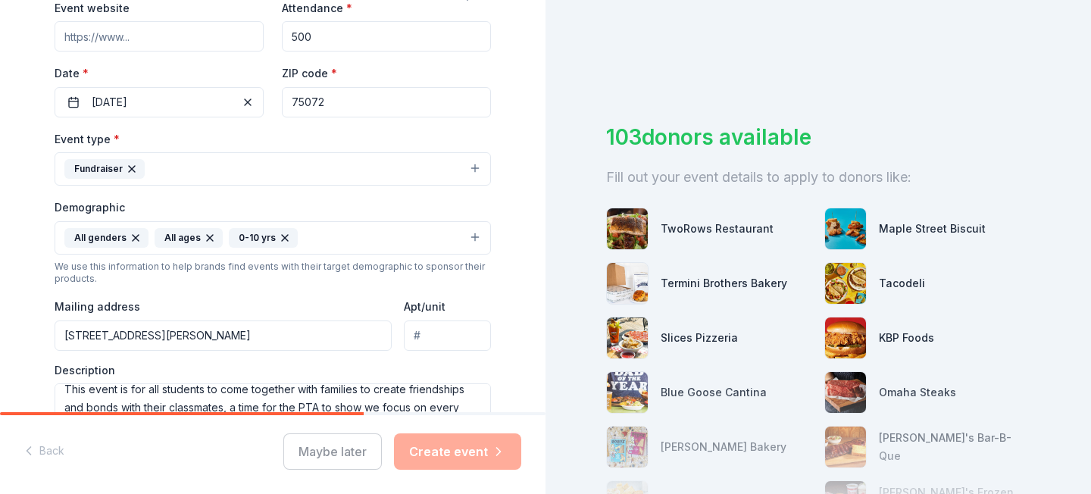
scroll to position [333, 0]
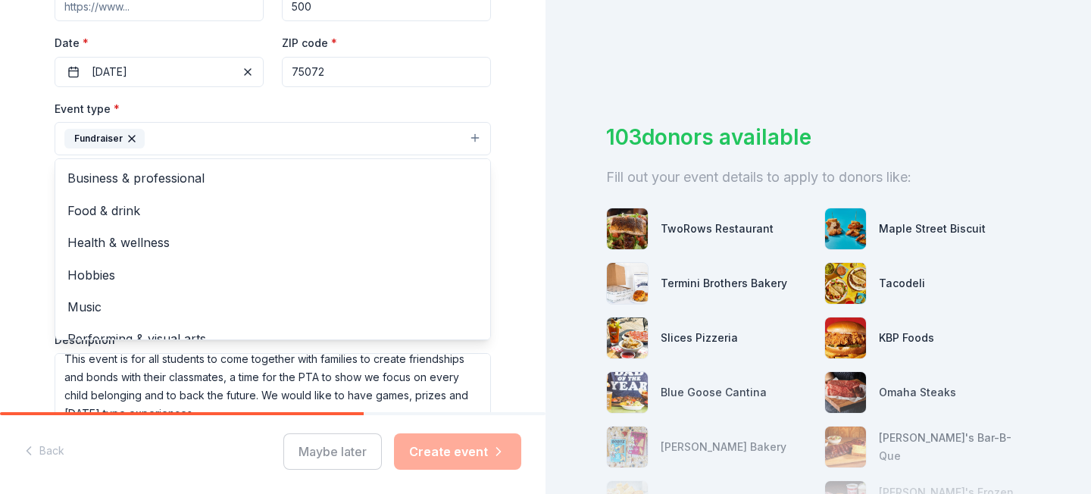
click at [295, 135] on button "Fundraiser" at bounding box center [273, 138] width 436 height 33
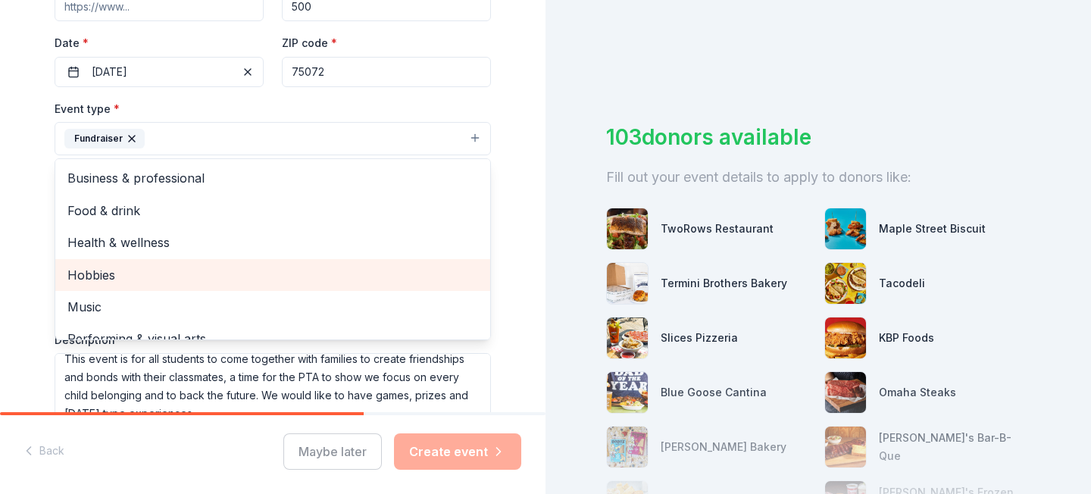
click at [326, 281] on span "Hobbies" at bounding box center [272, 275] width 411 height 20
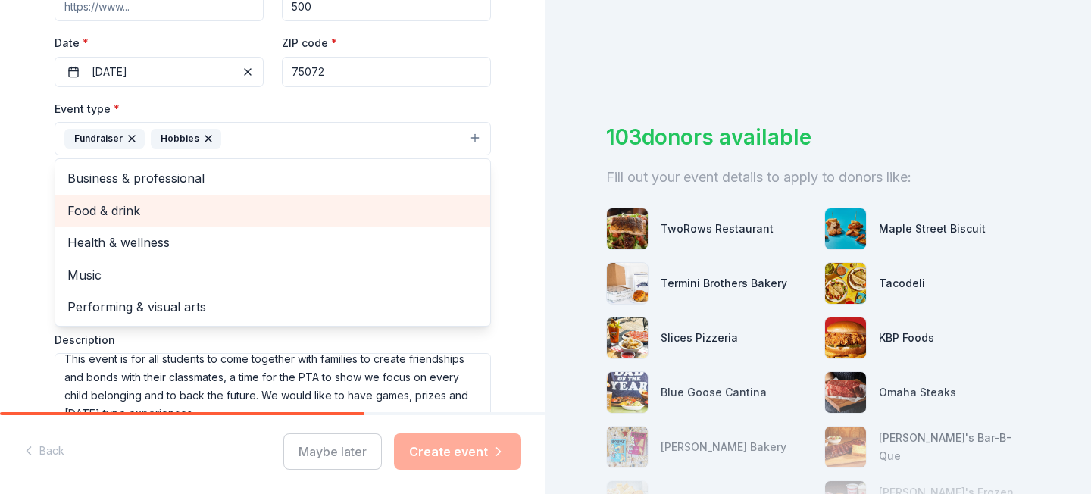
click at [280, 207] on span "Food & drink" at bounding box center [272, 211] width 411 height 20
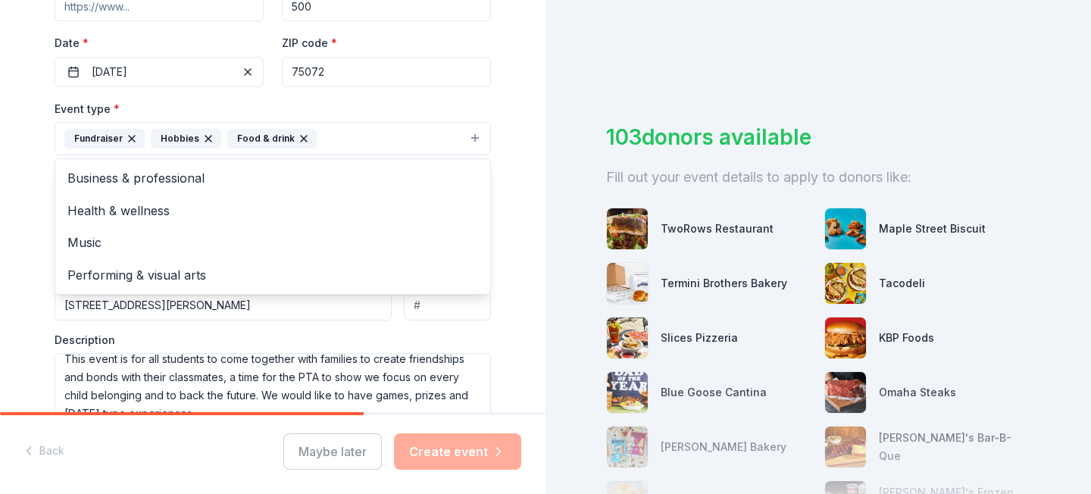
click at [523, 258] on div "Tell us about your event. We'll find in-kind donations you can apply for. Event…" at bounding box center [273, 173] width 546 height 1012
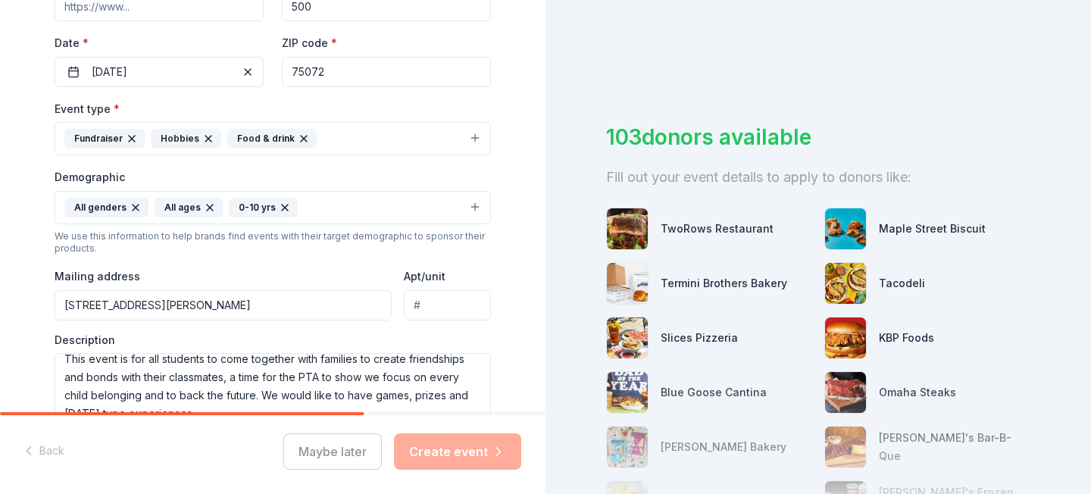
click at [522, 258] on div "Tell us about your event. We'll find in-kind donations you can apply for. Event…" at bounding box center [273, 173] width 546 height 1012
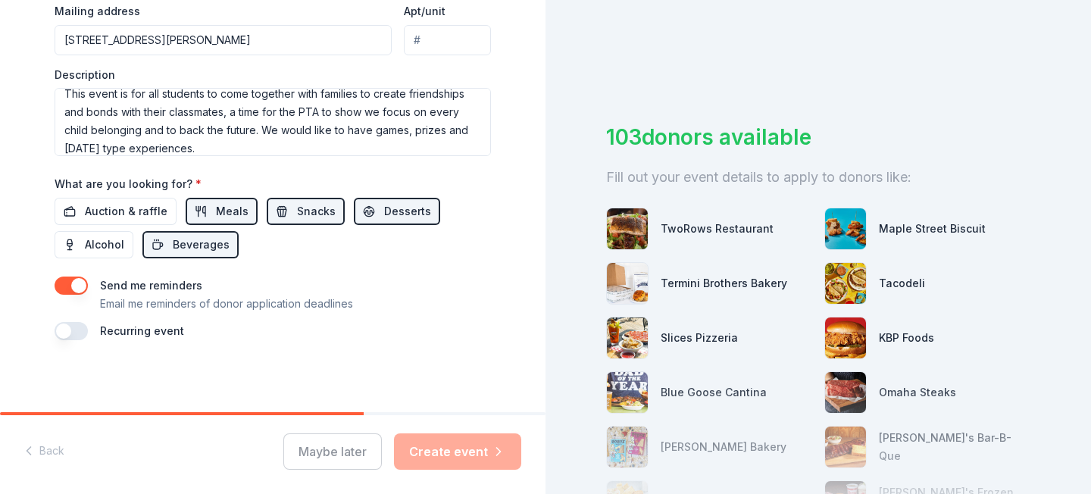
scroll to position [599, 0]
click at [423, 450] on div "Maybe later Create event" at bounding box center [402, 451] width 238 height 36
drag, startPoint x: 296, startPoint y: 408, endPoint x: 392, endPoint y: 417, distance: 96.6
click at [392, 417] on div "Tell us about your event. We'll find in-kind donations you can apply for. Event…" at bounding box center [273, 247] width 546 height 494
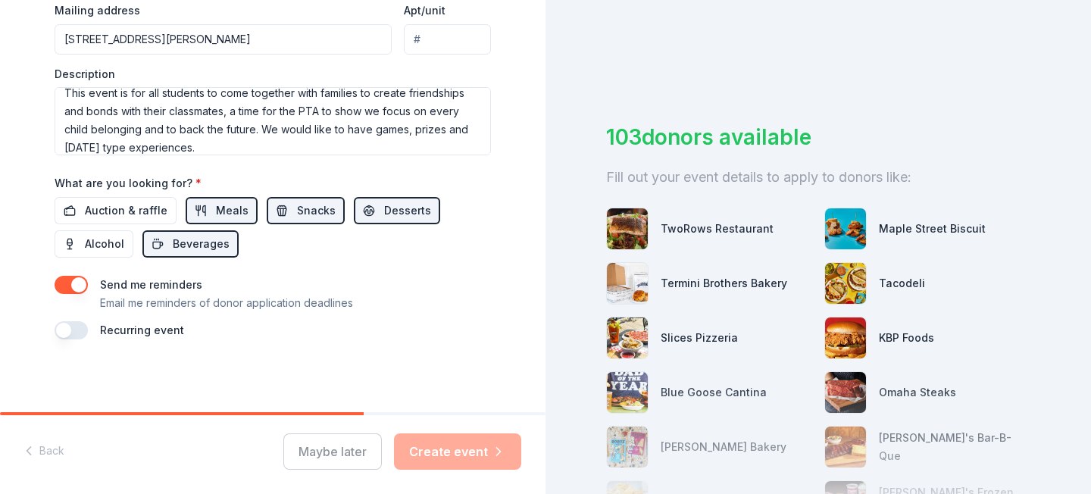
click at [78, 283] on button "button" at bounding box center [71, 285] width 33 height 18
click at [63, 283] on button "button" at bounding box center [71, 285] width 33 height 18
click at [416, 441] on div "Maybe later Create event" at bounding box center [402, 451] width 238 height 36
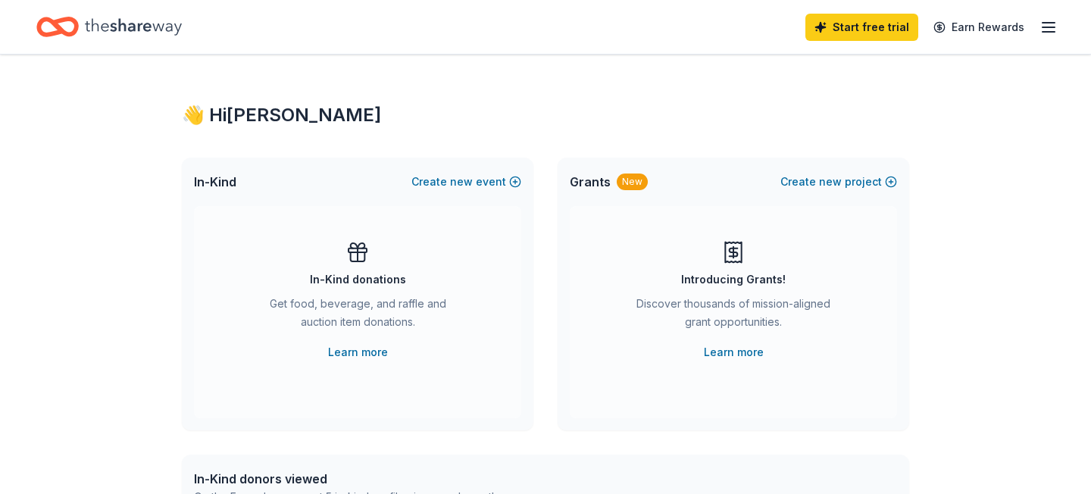
click at [987, 289] on div "👋 Hi Amanda In-Kind Create new event In-Kind donations Get food, beverage, and …" at bounding box center [545, 497] width 1091 height 885
click at [868, 403] on div "Introducing Grants! Discover thousands of mission-aligned grant opportunities. …" at bounding box center [733, 312] width 327 height 212
click at [934, 416] on div "👋 Hi Amanda In-Kind Create new event In-Kind donations Get food, beverage, and …" at bounding box center [545, 497] width 1091 height 885
click at [146, 23] on icon "Home" at bounding box center [133, 26] width 97 height 17
click at [60, 27] on icon "Home" at bounding box center [50, 26] width 23 height 15
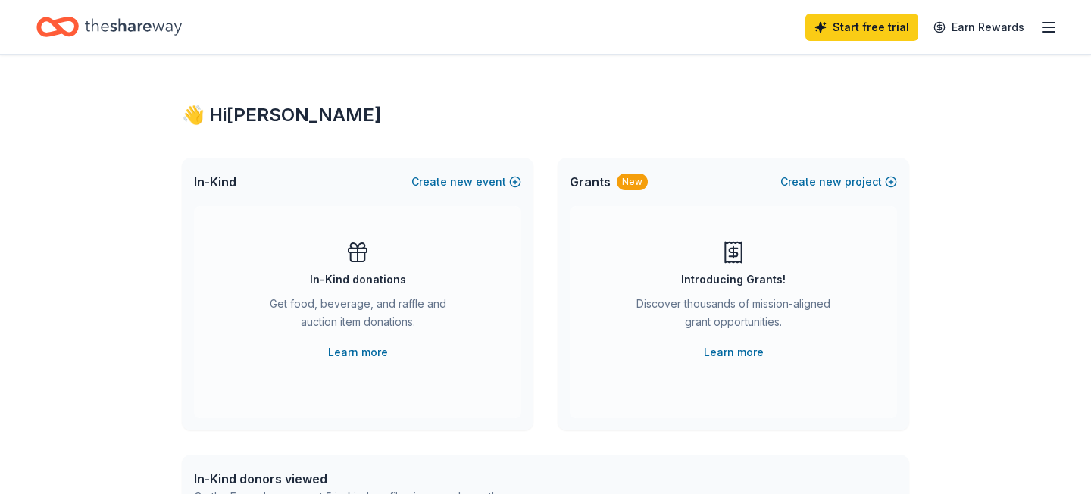
click at [1057, 24] on div "Start free trial Earn Rewards" at bounding box center [545, 27] width 1091 height 54
click at [1048, 21] on icon "button" at bounding box center [1049, 27] width 18 height 18
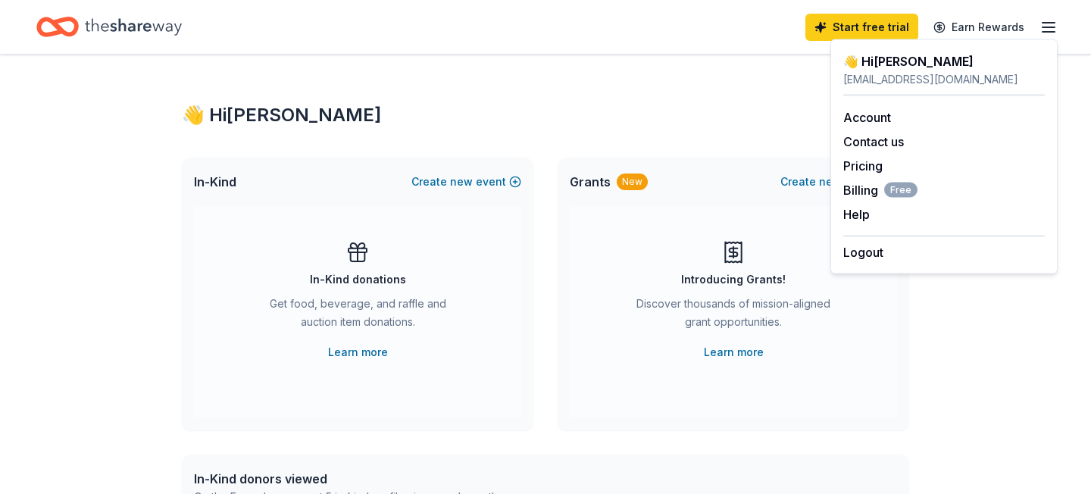
click at [1001, 355] on div "👋 Hi Amanda In-Kind Create new event In-Kind donations Get food, beverage, and …" at bounding box center [545, 497] width 1091 height 885
